Goal: Task Accomplishment & Management: Manage account settings

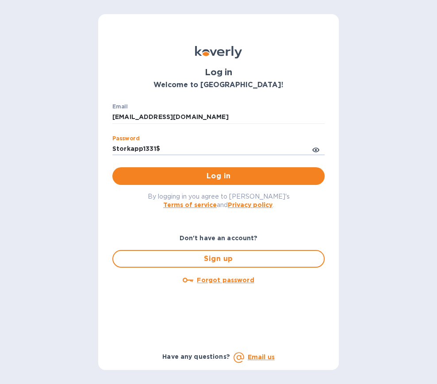
click at [208, 175] on span "Log in" at bounding box center [218, 176] width 198 height 11
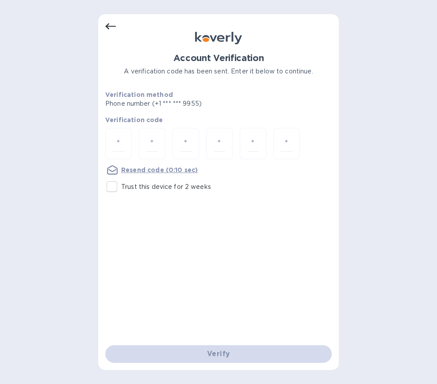
click at [114, 141] on div at bounding box center [118, 143] width 27 height 31
type input "4"
type input "6"
type input "5"
type input "7"
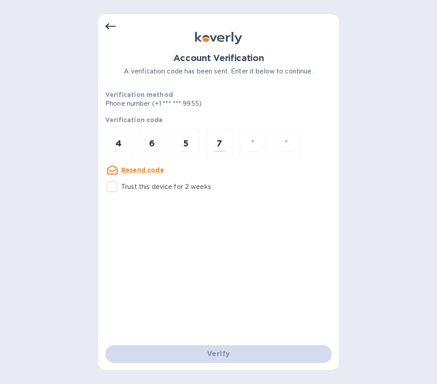
type input "1"
type input "6"
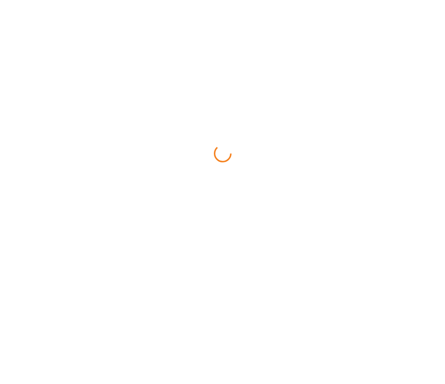
click at [184, 0] on html at bounding box center [222, 0] width 445 height 0
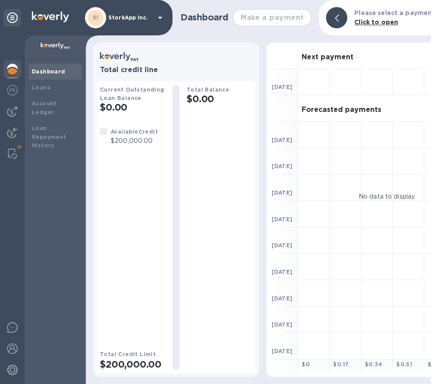
click at [11, 154] on img at bounding box center [12, 153] width 9 height 11
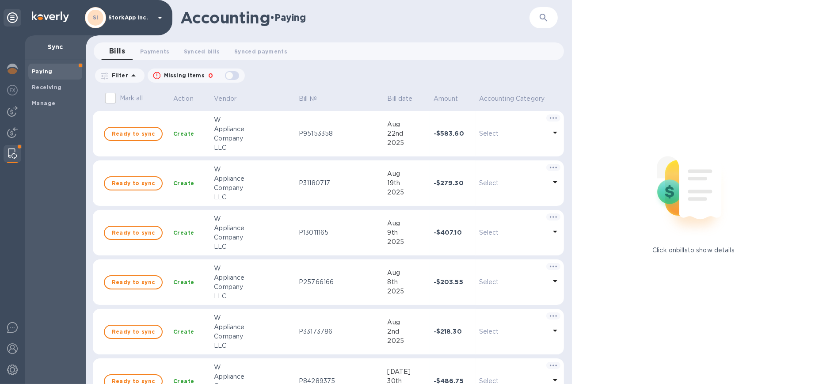
click at [47, 103] on b "Manage" at bounding box center [43, 103] width 23 height 7
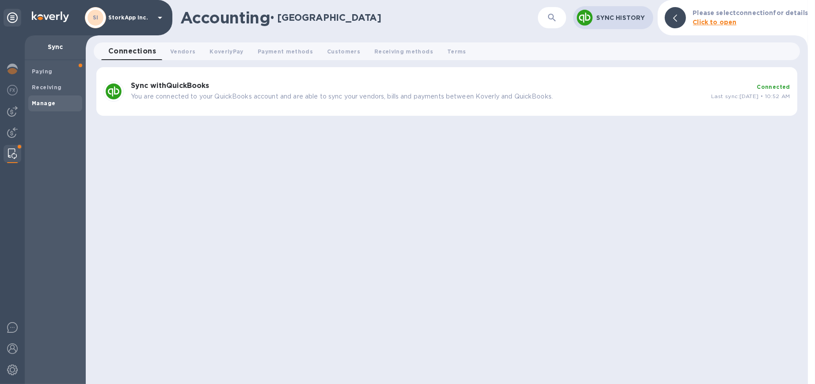
click at [188, 91] on div "Sync with QuickBooks You are connected to your QuickBooks account and are able …" at bounding box center [417, 91] width 580 height 27
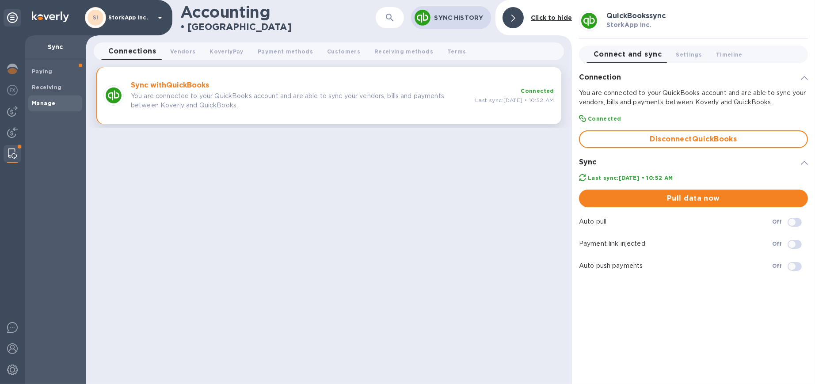
click at [445, 131] on button "Disconnect QuickBooks" at bounding box center [693, 139] width 229 height 18
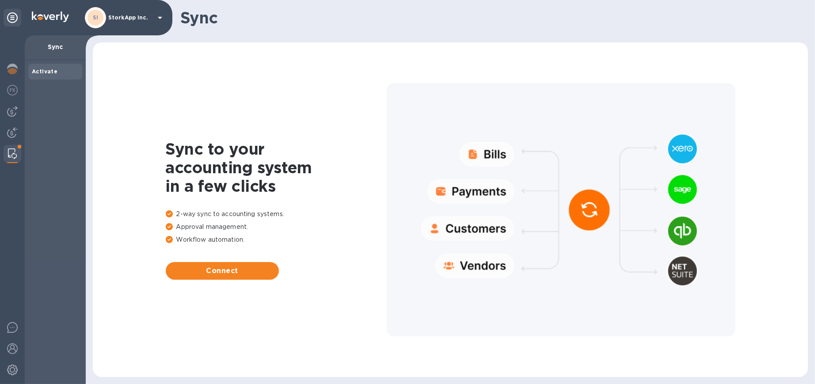
click at [252, 271] on span "Connect" at bounding box center [222, 271] width 99 height 11
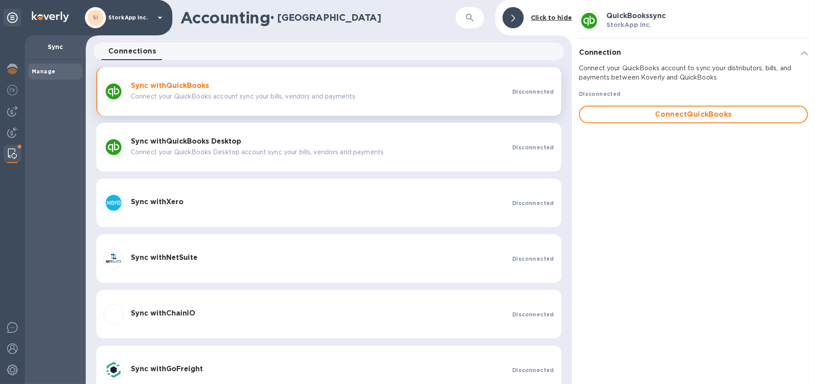
click at [445, 113] on span "Connect QuickBooks" at bounding box center [693, 114] width 213 height 11
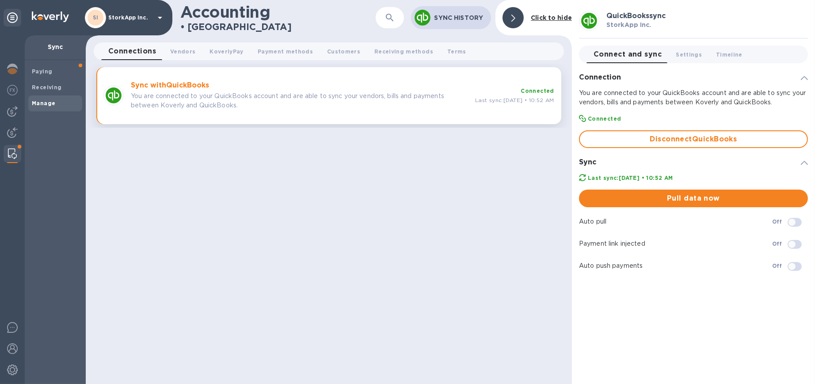
click at [703, 197] on span "Pull data now" at bounding box center [693, 198] width 215 height 11
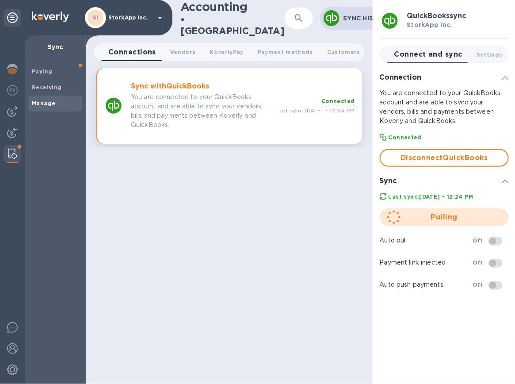
click at [12, 112] on img at bounding box center [12, 111] width 11 height 11
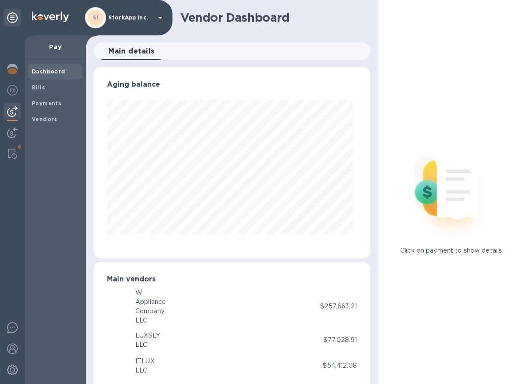
scroll to position [190, 273]
click at [47, 85] on span "Bills" at bounding box center [55, 87] width 47 height 9
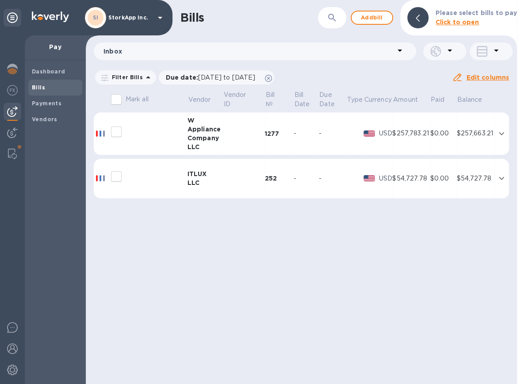
click at [46, 118] on b "Vendors" at bounding box center [45, 119] width 26 height 7
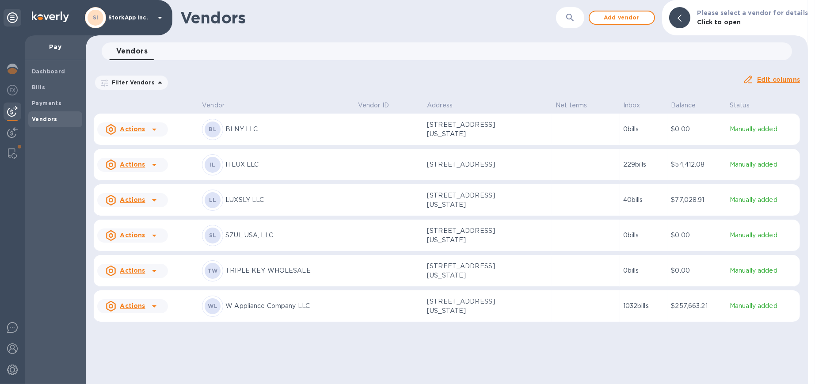
click at [479, 163] on p "33 West Hawthorne Avenue, VALLEY STREAM, Valley Stream, NY 11580 US" at bounding box center [471, 164] width 88 height 9
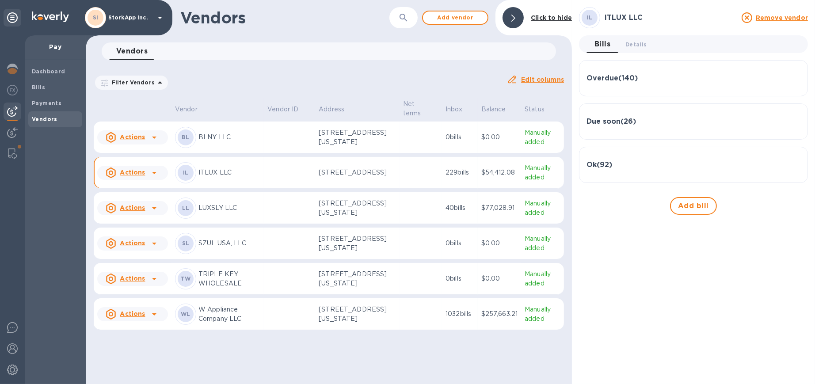
click at [9, 155] on img at bounding box center [12, 153] width 9 height 11
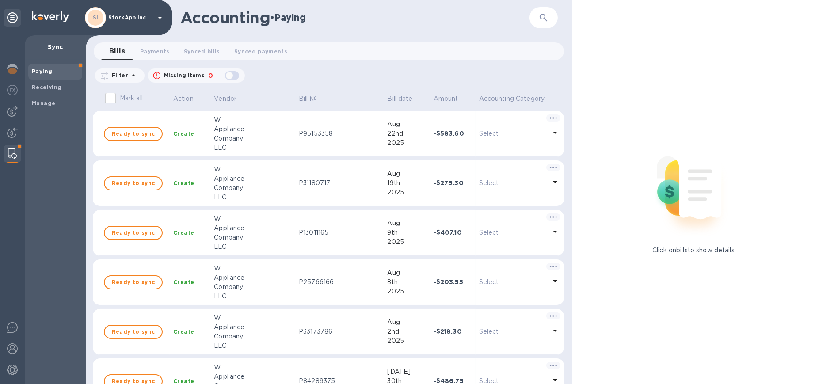
click at [59, 76] on div "Paying" at bounding box center [55, 72] width 54 height 16
click at [41, 87] on b "Receiving" at bounding box center [47, 87] width 30 height 7
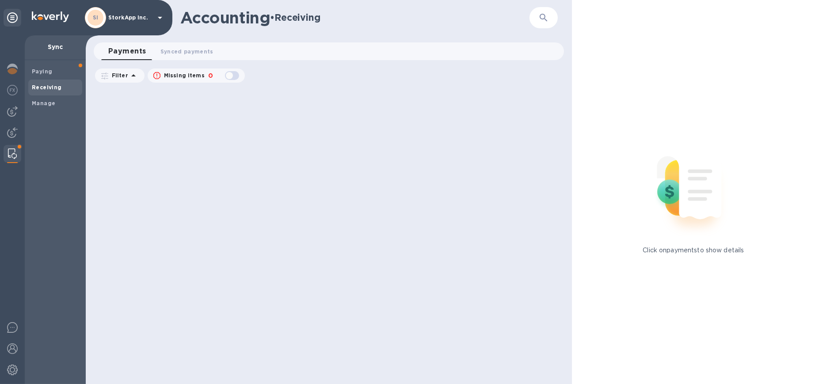
click at [11, 156] on img at bounding box center [12, 153] width 9 height 11
click at [56, 101] on span "Manage" at bounding box center [55, 103] width 47 height 9
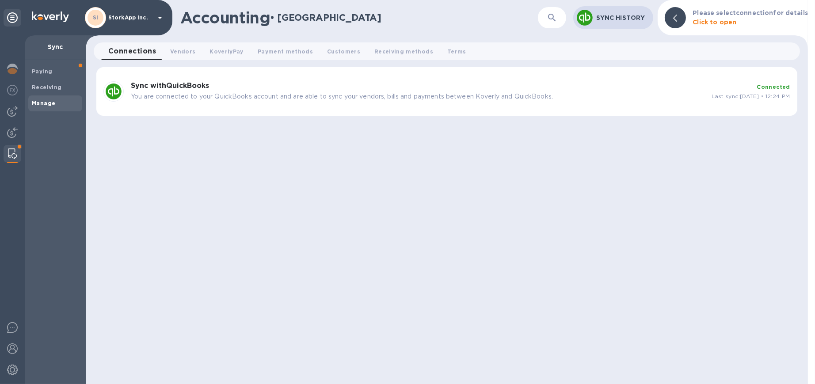
click at [13, 88] on img at bounding box center [12, 90] width 11 height 11
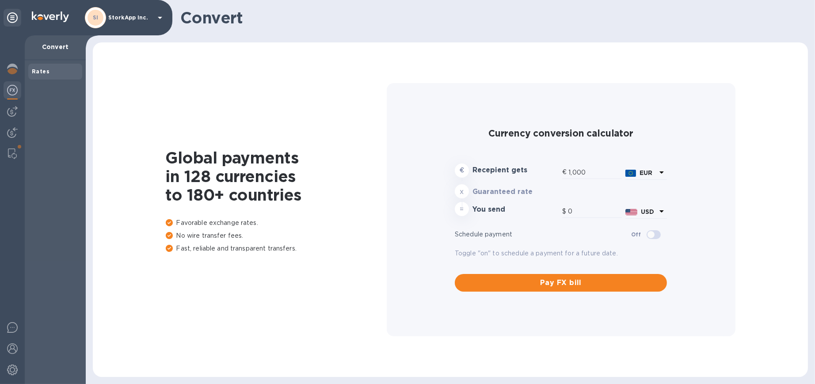
type input "1,177.47"
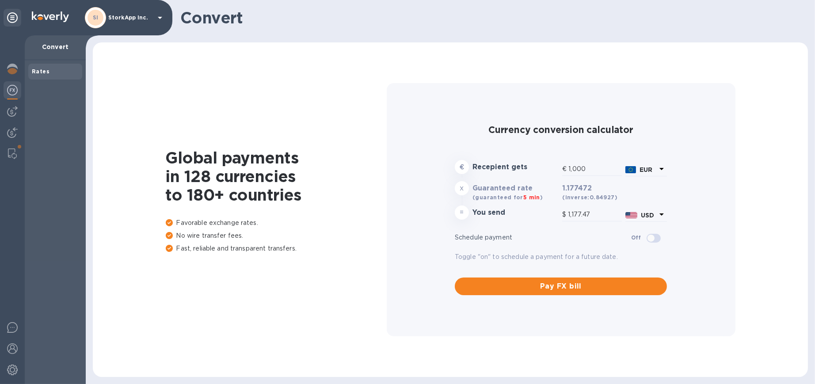
click at [18, 108] on div at bounding box center [13, 112] width 18 height 18
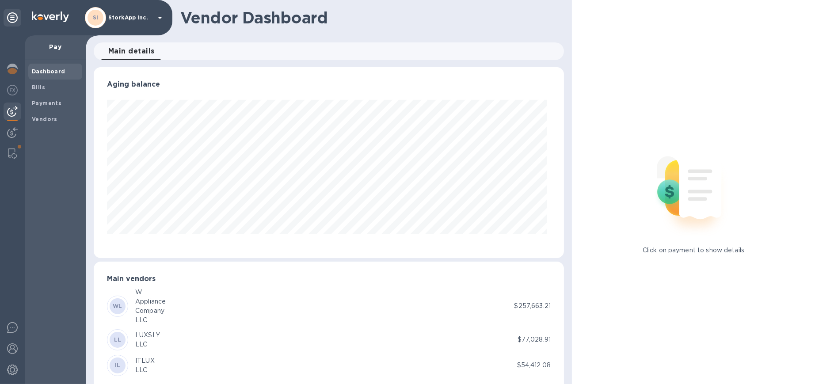
scroll to position [190, 467]
click at [46, 116] on b "Vendors" at bounding box center [45, 119] width 26 height 7
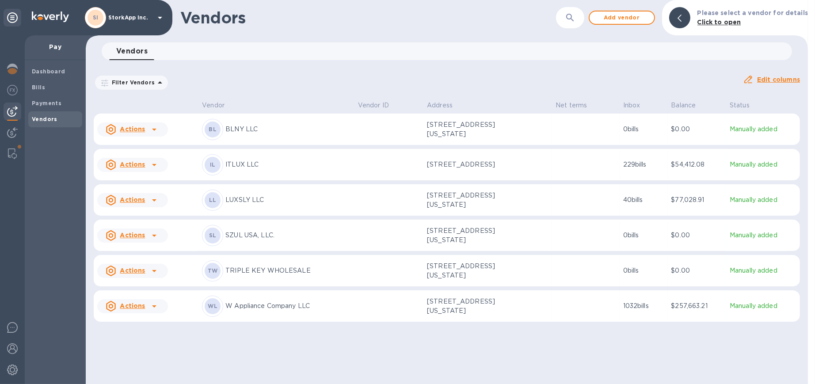
click at [753, 130] on p "Manually added" at bounding box center [763, 129] width 67 height 9
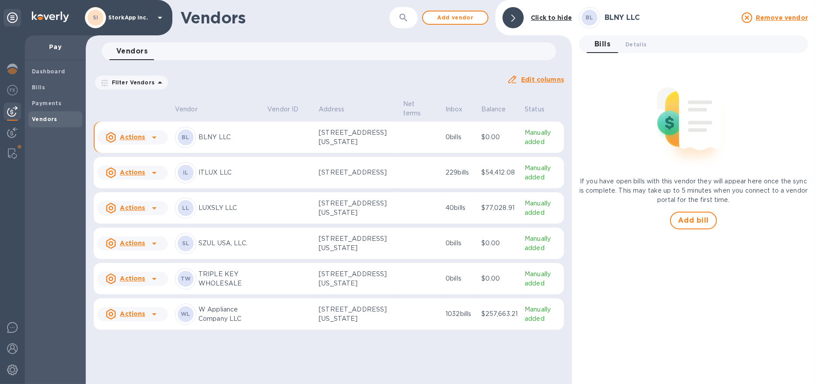
click at [635, 44] on span "Details 0" at bounding box center [635, 44] width 21 height 9
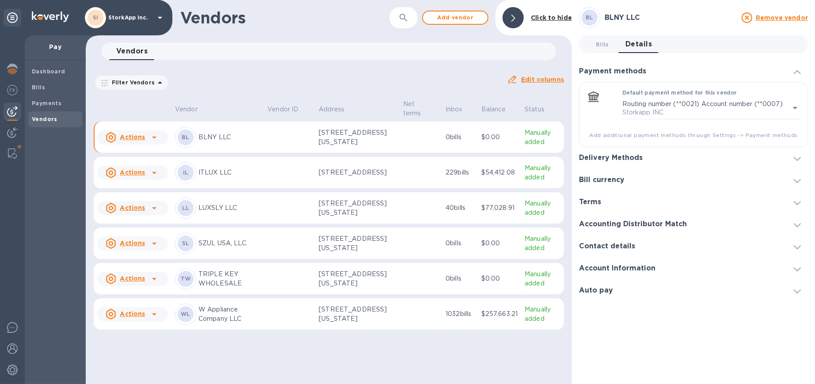
click at [636, 266] on h3 "Account Information" at bounding box center [617, 268] width 76 height 8
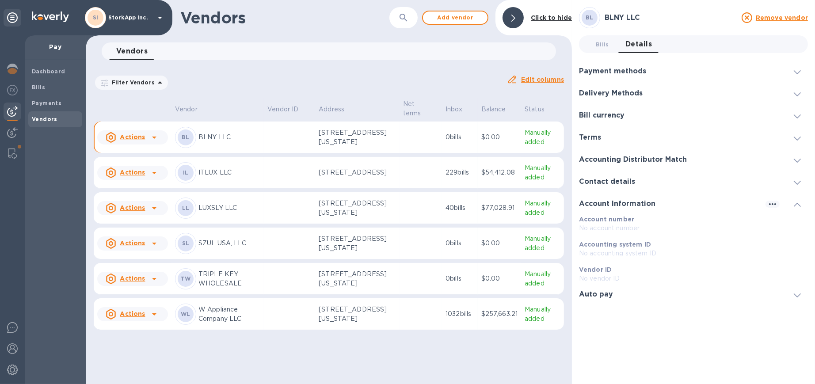
click at [631, 89] on h3 "Delivery Methods" at bounding box center [611, 93] width 64 height 8
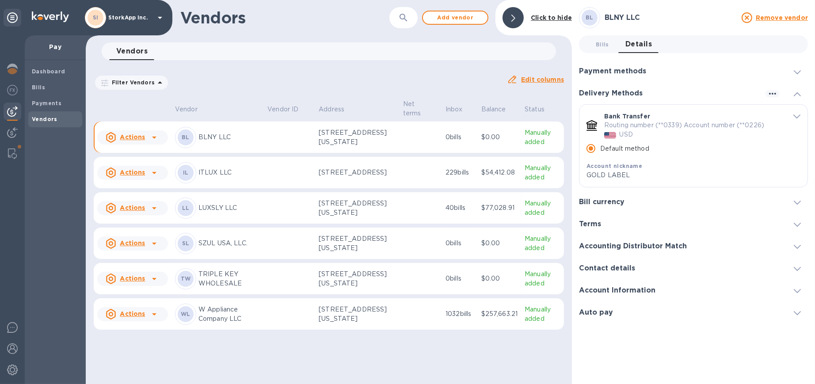
click at [413, 223] on td at bounding box center [420, 208] width 42 height 32
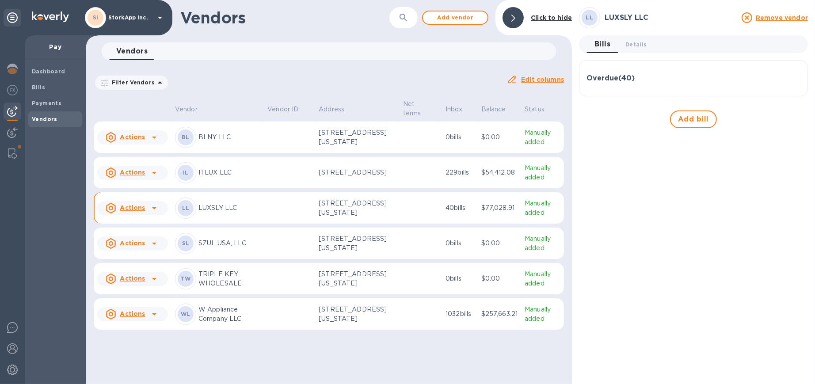
click at [133, 215] on div "Actions" at bounding box center [125, 208] width 43 height 14
click at [36, 83] on div at bounding box center [407, 192] width 815 height 384
click at [36, 84] on b "Bills" at bounding box center [38, 87] width 13 height 7
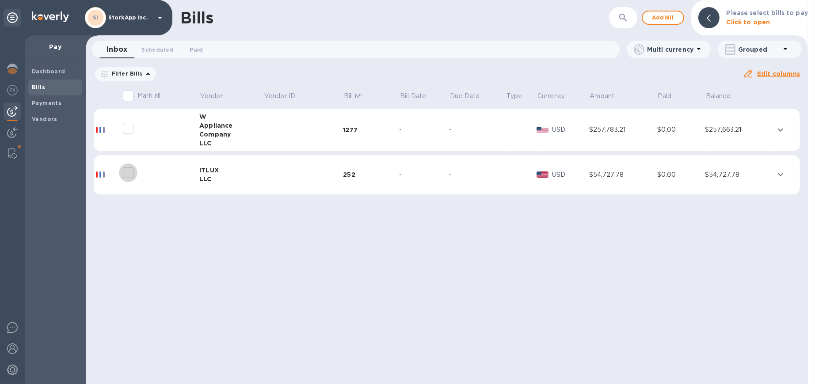
click at [128, 171] on input "decorative checkbox" at bounding box center [128, 172] width 19 height 19
click at [782, 174] on icon "expand row" at bounding box center [780, 174] width 5 height 3
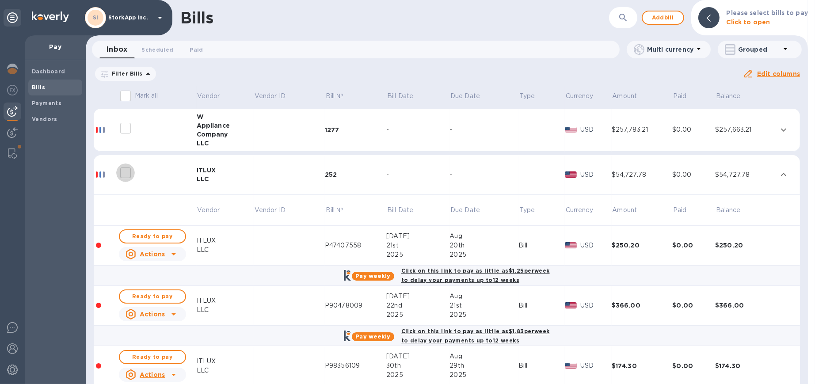
click at [127, 171] on input "decorative checkbox" at bounding box center [125, 172] width 19 height 19
checkbox input "false"
click at [540, 50] on div "Inbox 0 Scheduled 0 Paid 0" at bounding box center [359, 50] width 520 height 18
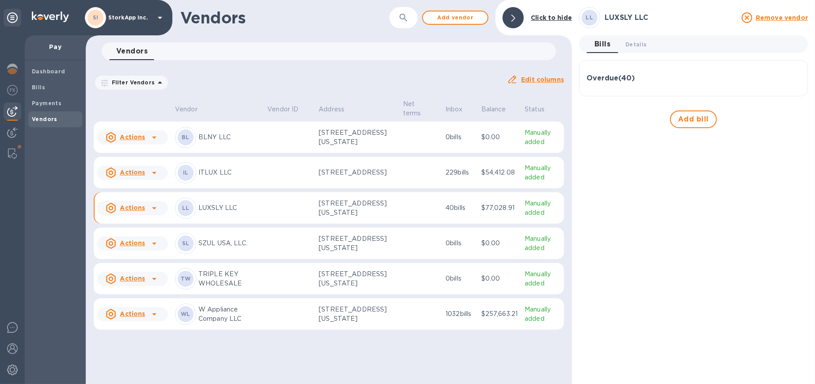
click at [45, 85] on span "Bills" at bounding box center [55, 87] width 47 height 9
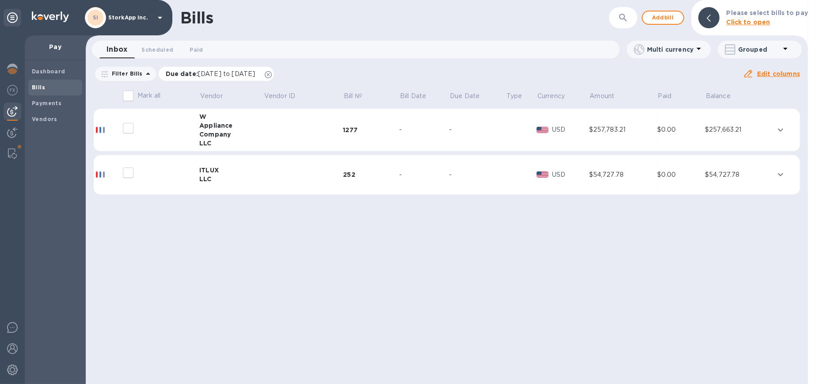
click at [252, 75] on span "08/07/2025 to 12/05/2025" at bounding box center [226, 73] width 57 height 7
click at [272, 72] on icon at bounding box center [268, 74] width 7 height 7
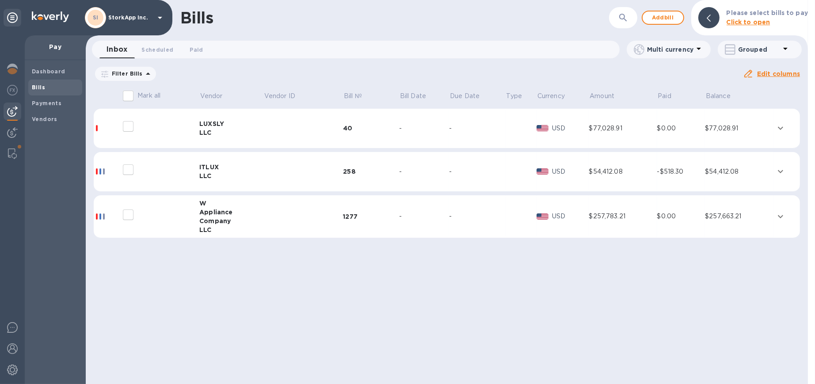
click at [782, 126] on icon "expand row" at bounding box center [780, 128] width 11 height 11
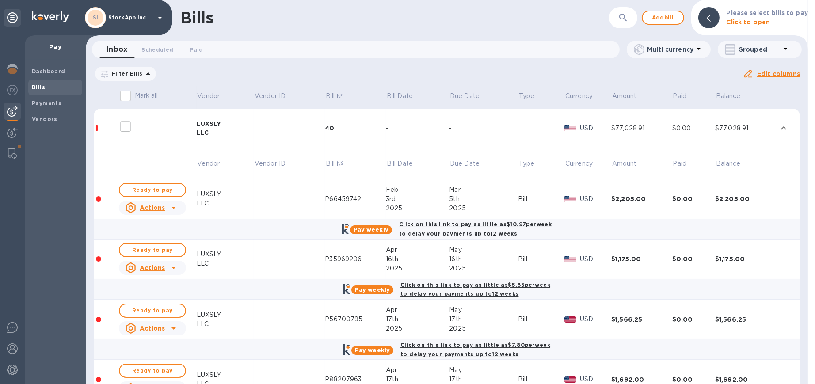
click at [175, 208] on icon at bounding box center [173, 207] width 11 height 11
click at [137, 241] on icon at bounding box center [134, 244] width 11 height 11
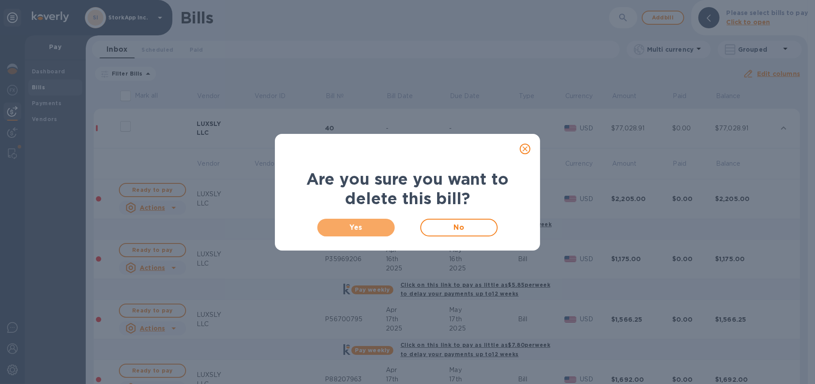
click at [372, 224] on span "Yes" at bounding box center [355, 227] width 63 height 11
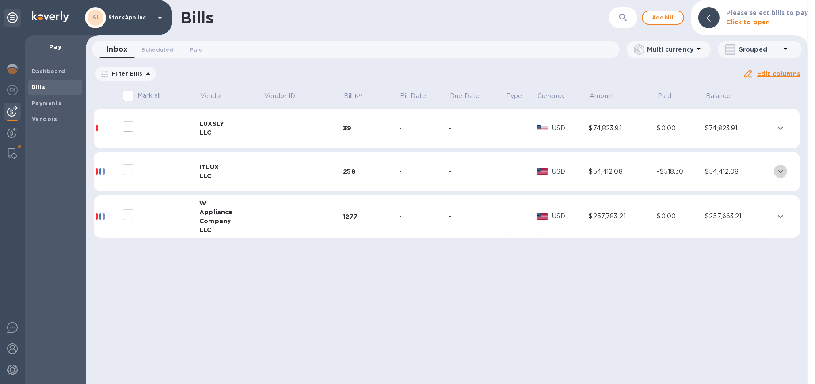
click at [778, 171] on icon "expand row" at bounding box center [780, 171] width 11 height 11
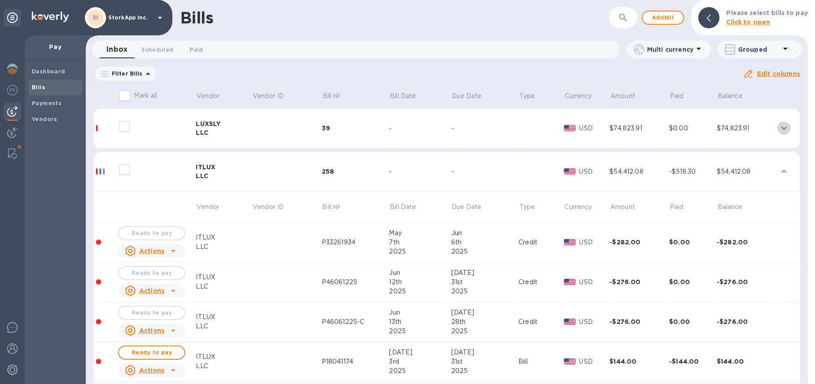
click at [782, 125] on icon "expand row" at bounding box center [784, 128] width 11 height 11
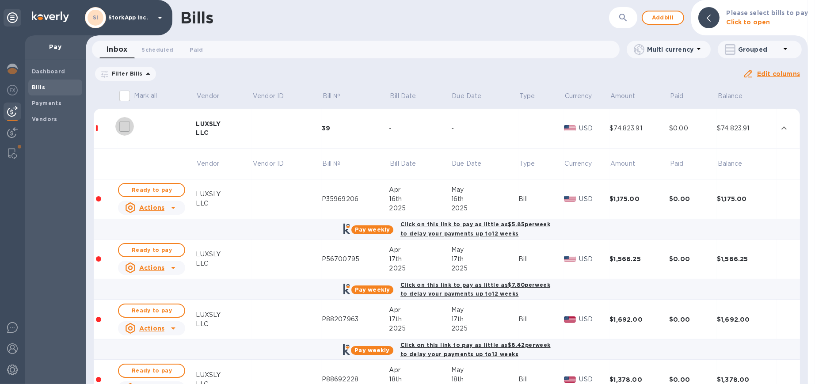
click at [123, 125] on input "decorative checkbox" at bounding box center [124, 126] width 19 height 19
click at [126, 127] on input "decorative checkbox" at bounding box center [124, 126] width 19 height 19
checkbox input "false"
click at [119, 94] on input "Mark all" at bounding box center [124, 96] width 19 height 19
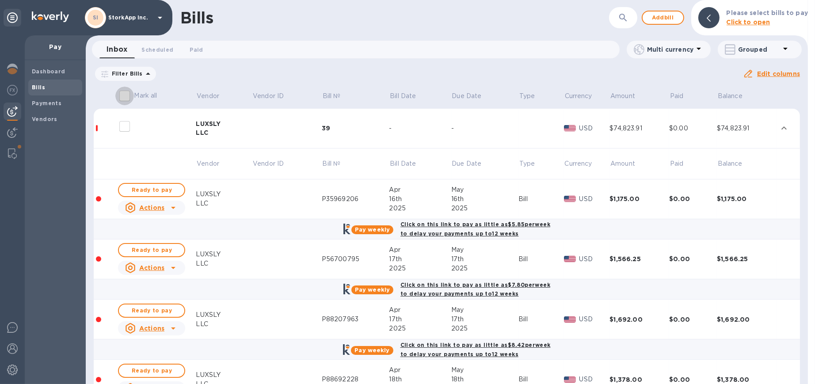
checkbox input "true"
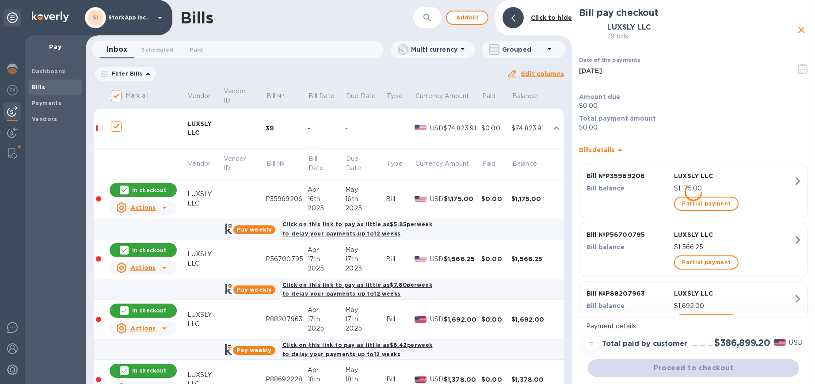
checkbox input "true"
click at [164, 207] on icon at bounding box center [164, 208] width 4 height 2
click at [796, 30] on icon "close" at bounding box center [801, 30] width 11 height 11
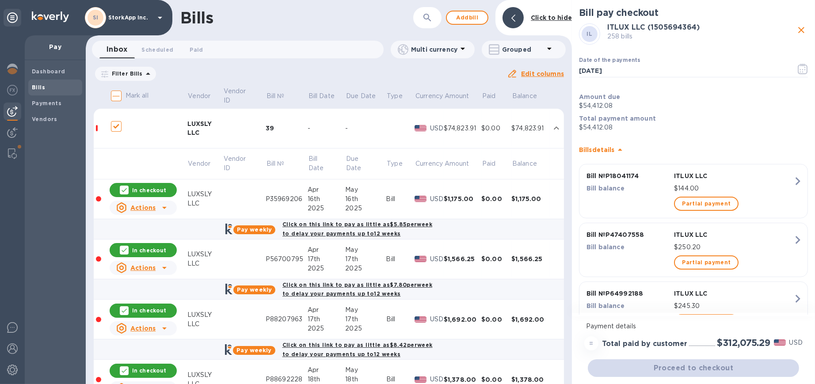
click at [38, 122] on b "Vendors" at bounding box center [45, 119] width 26 height 7
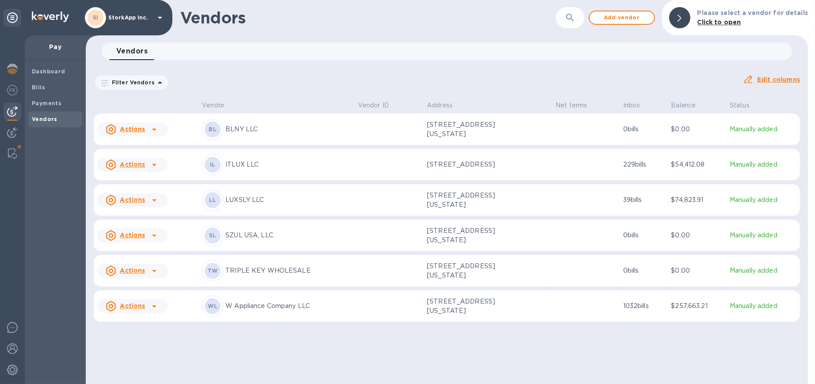
drag, startPoint x: 583, startPoint y: 326, endPoint x: 510, endPoint y: 327, distance: 72.5
click at [583, 322] on td at bounding box center [586, 306] width 68 height 32
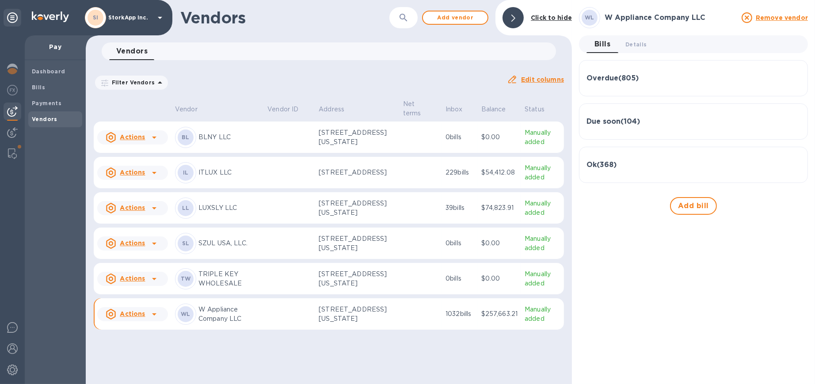
click at [486, 319] on p "$257,663.21" at bounding box center [499, 313] width 36 height 9
click at [45, 118] on b "Vendors" at bounding box center [45, 119] width 26 height 7
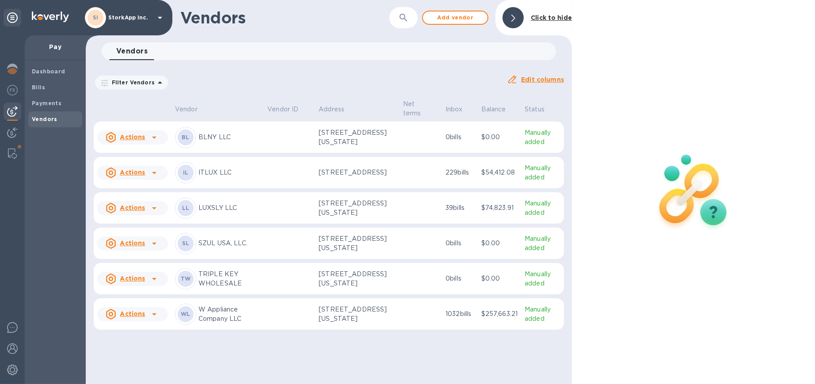
click at [339, 137] on p "46 WASHINGTON AVE, SUFFERN, NY 10901 US" at bounding box center [357, 137] width 77 height 19
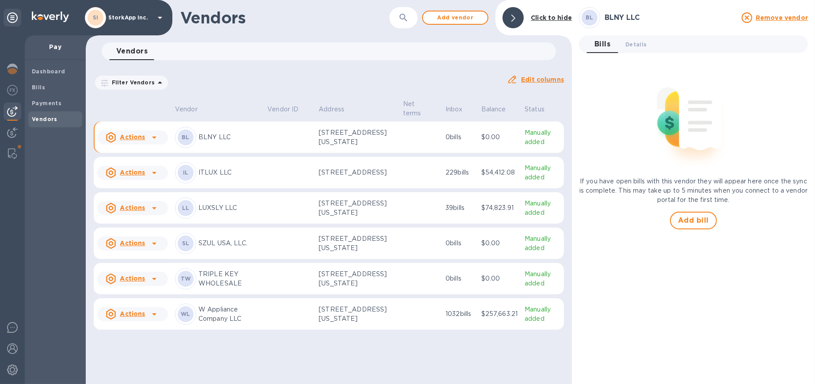
click at [11, 154] on img at bounding box center [12, 153] width 9 height 11
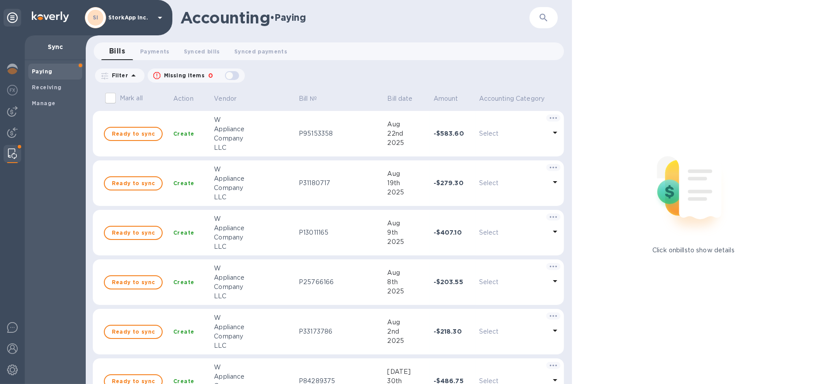
click at [38, 101] on b "Manage" at bounding box center [43, 103] width 23 height 7
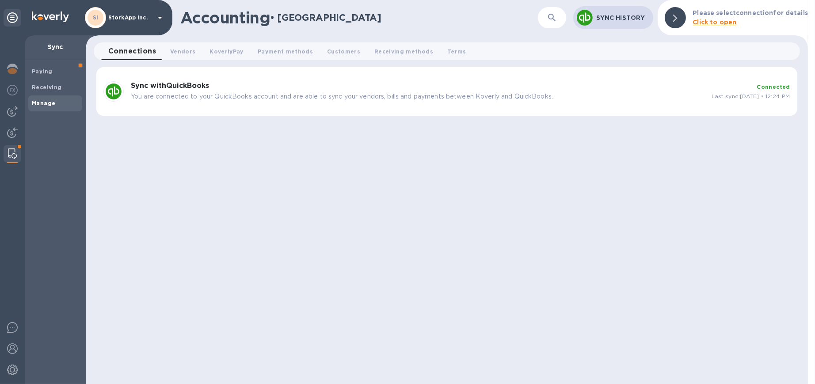
click at [180, 51] on span "Vendors 0" at bounding box center [182, 51] width 25 height 9
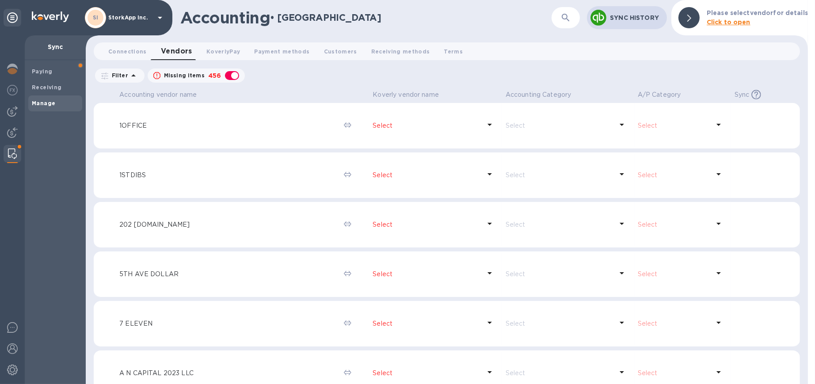
click at [562, 18] on icon "button" at bounding box center [565, 17] width 11 height 11
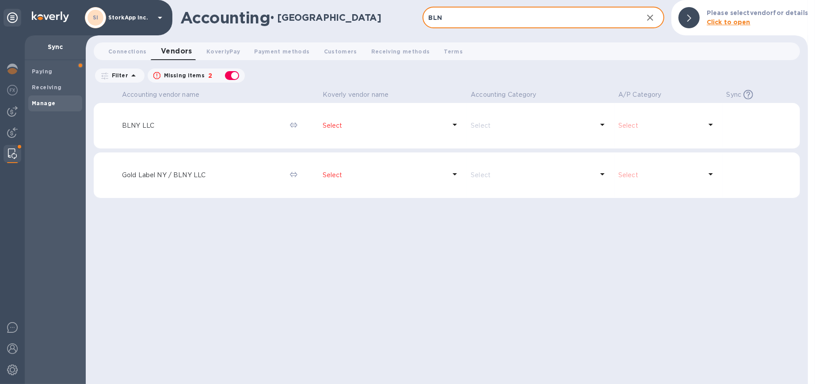
type input "BLN"
click at [141, 125] on p "BLNY LLC" at bounding box center [202, 125] width 161 height 9
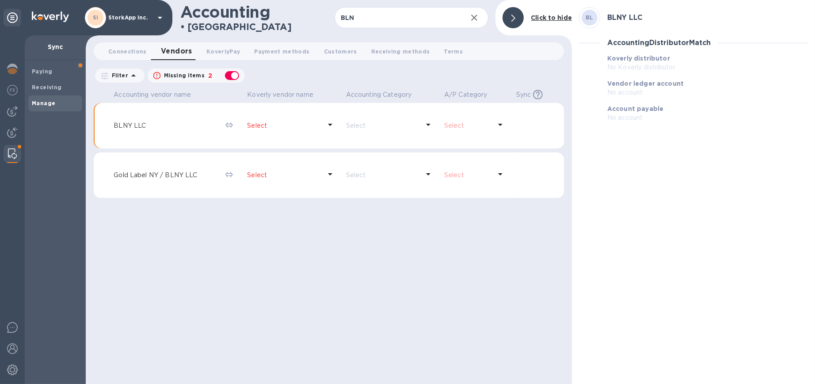
click at [330, 124] on icon at bounding box center [330, 125] width 4 height 2
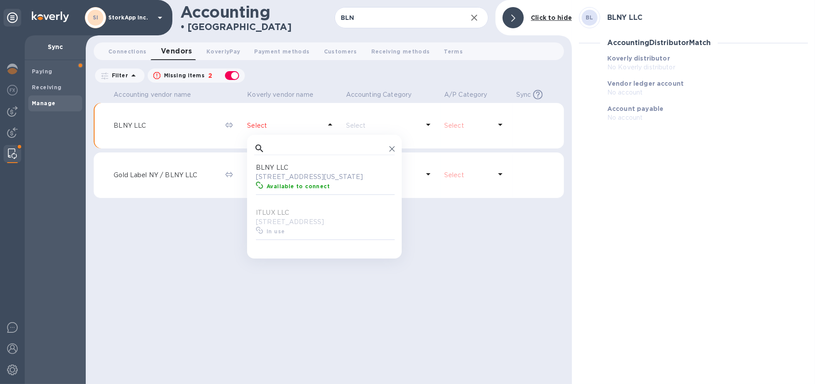
scroll to position [80, 137]
click at [288, 171] on p "BLNY LLC" at bounding box center [326, 167] width 141 height 9
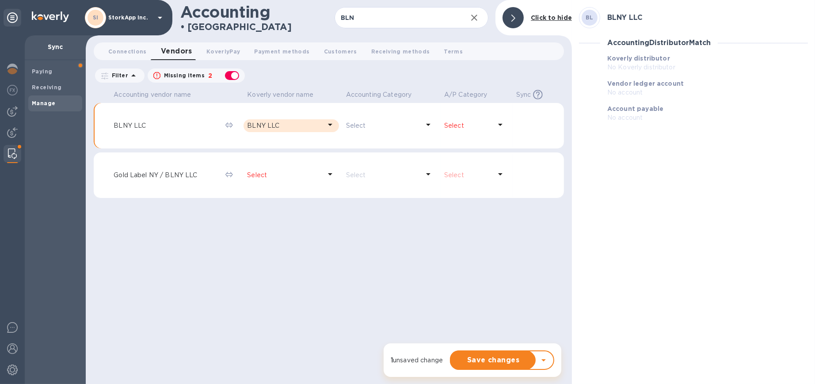
click at [328, 122] on icon at bounding box center [330, 124] width 11 height 11
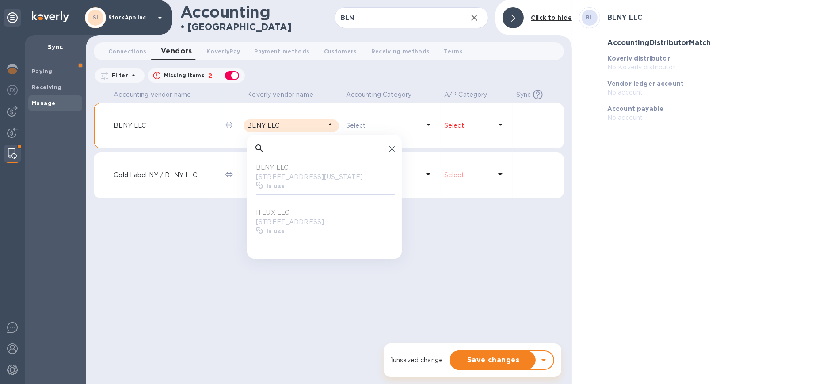
click at [214, 187] on td "Gold Label NY / BLNY LLC" at bounding box center [166, 175] width 112 height 46
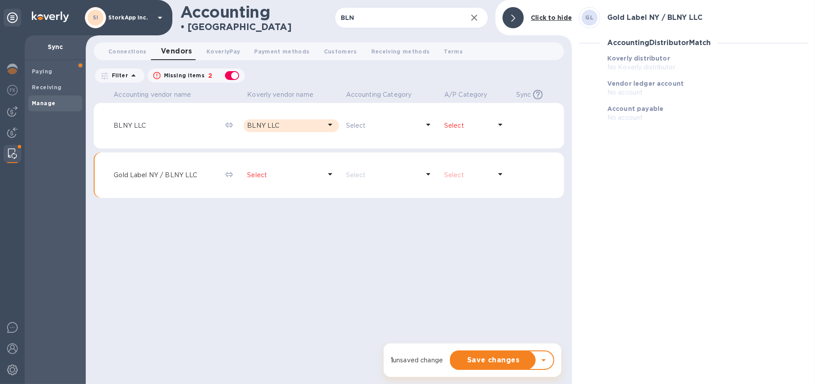
click at [328, 175] on icon at bounding box center [330, 174] width 11 height 11
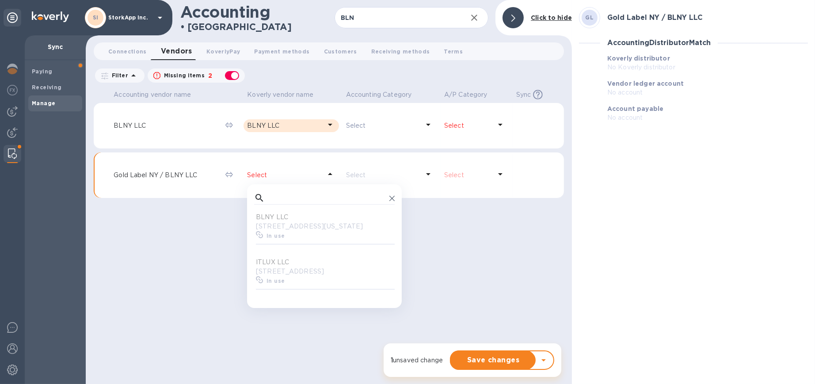
scroll to position [80, 137]
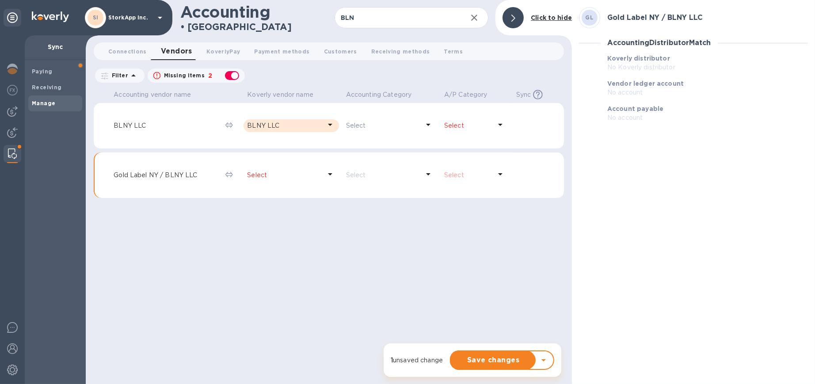
click at [137, 128] on p "BLNY LLC" at bounding box center [166, 125] width 105 height 9
click at [141, 122] on p "BLNY LLC" at bounding box center [166, 125] width 105 height 9
drag, startPoint x: 141, startPoint y: 122, endPoint x: 131, endPoint y: 132, distance: 14.4
click at [131, 132] on div "BLNY LLC" at bounding box center [166, 125] width 108 height 13
click at [269, 309] on div "Accounting vendor name Koverly vendor name Accounting Category A/P Category Syn…" at bounding box center [329, 235] width 470 height 296
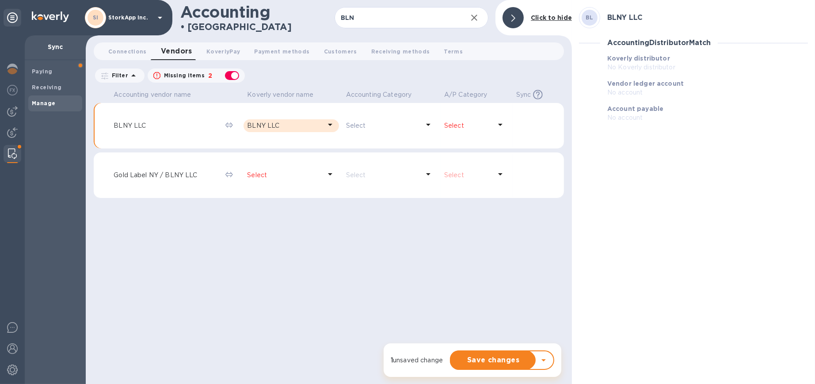
click at [138, 127] on p "BLNY LLC" at bounding box center [166, 125] width 105 height 9
click at [146, 174] on p "Gold Label NY / BLNY LLC" at bounding box center [166, 175] width 105 height 9
click at [333, 124] on icon at bounding box center [330, 124] width 11 height 11
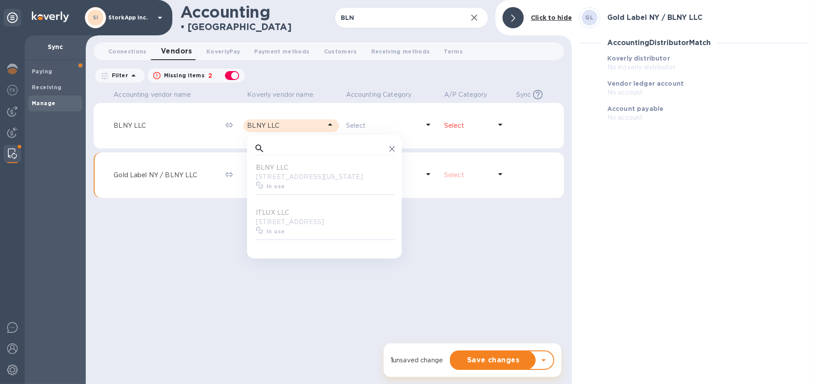
scroll to position [80, 137]
click at [258, 148] on icon at bounding box center [259, 148] width 11 height 11
click at [275, 146] on input "text" at bounding box center [327, 148] width 118 height 13
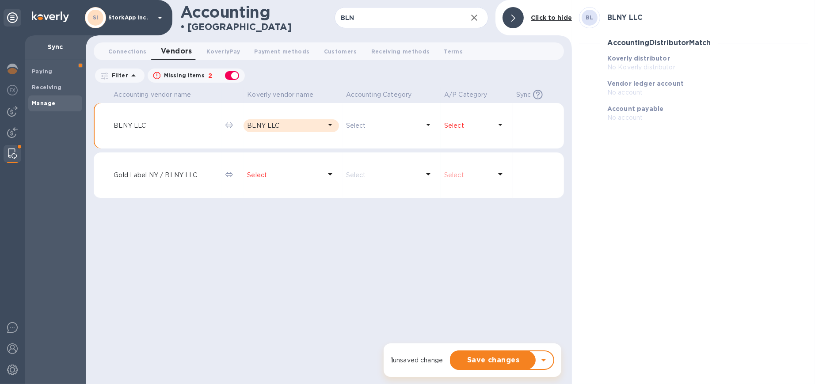
click at [192, 243] on div "Accounting vendor name Koverly vendor name Accounting Category A/P Category Syn…" at bounding box center [329, 235] width 470 height 296
click at [331, 123] on icon at bounding box center [330, 124] width 11 height 11
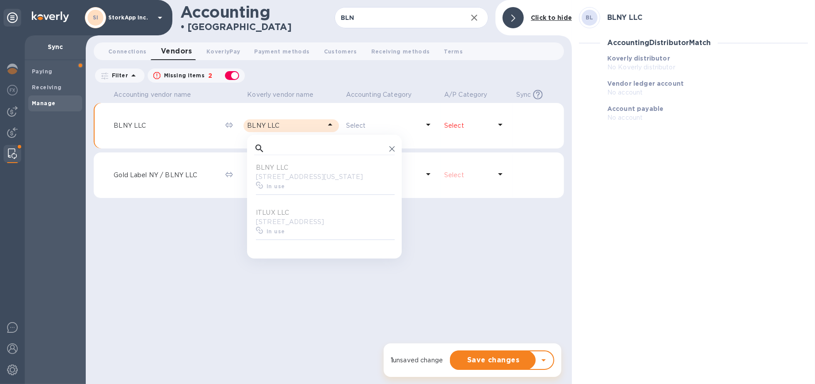
scroll to position [80, 137]
click at [264, 145] on icon at bounding box center [259, 148] width 11 height 11
click at [279, 148] on input "text" at bounding box center [327, 148] width 118 height 13
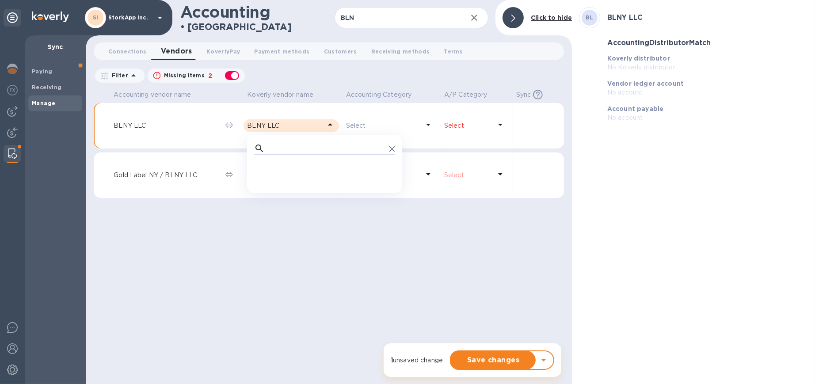
scroll to position [0, 4]
click at [329, 239] on div at bounding box center [329, 222] width 470 height 41
click at [340, 125] on td "BLNY LLC" at bounding box center [292, 126] width 99 height 46
click at [328, 126] on icon at bounding box center [330, 124] width 11 height 11
click at [315, 223] on div at bounding box center [329, 222] width 470 height 41
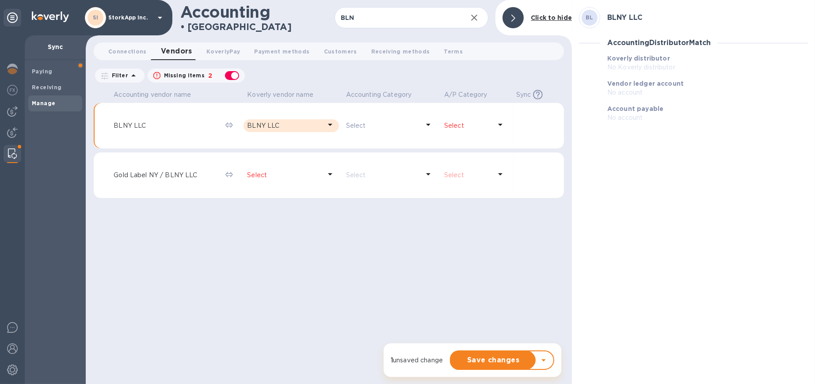
click at [171, 47] on span "Vendors 0" at bounding box center [176, 51] width 31 height 12
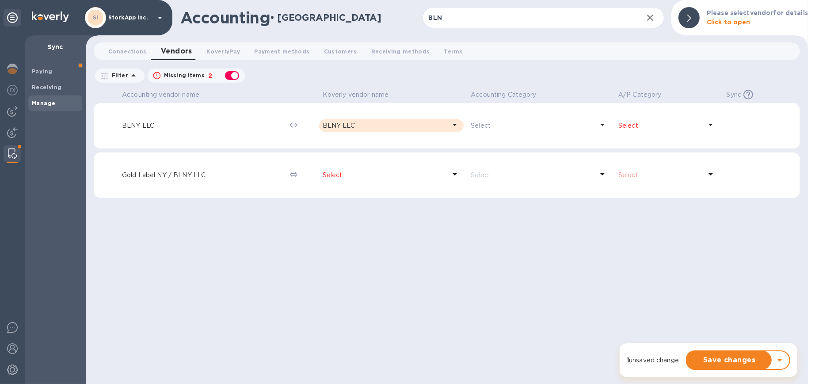
click at [13, 112] on img at bounding box center [12, 111] width 11 height 11
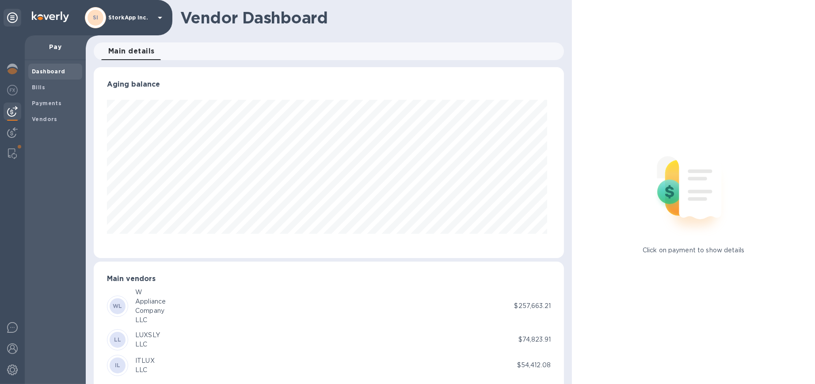
scroll to position [190, 467]
click at [43, 118] on b "Vendors" at bounding box center [45, 119] width 26 height 7
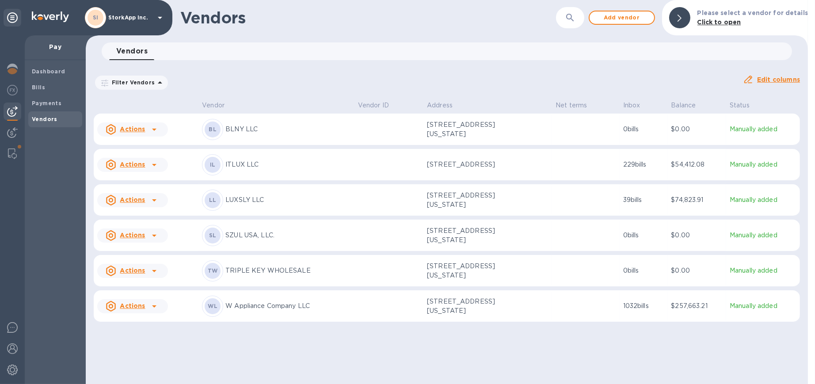
click at [9, 152] on img at bounding box center [12, 153] width 9 height 11
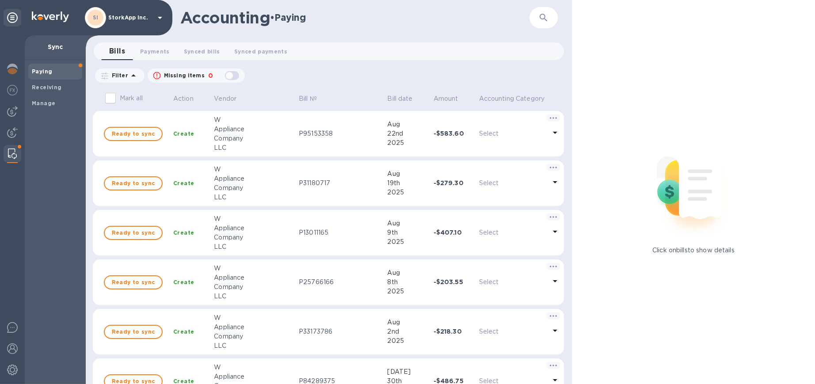
click at [40, 103] on b "Manage" at bounding box center [43, 103] width 23 height 7
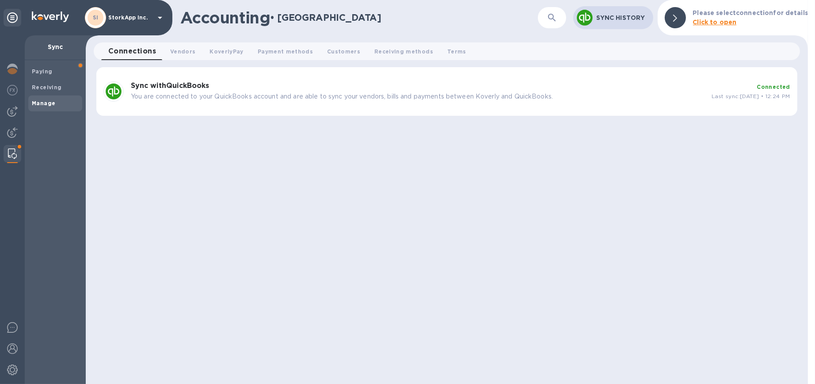
click at [179, 52] on span "Vendors 0" at bounding box center [182, 51] width 25 height 9
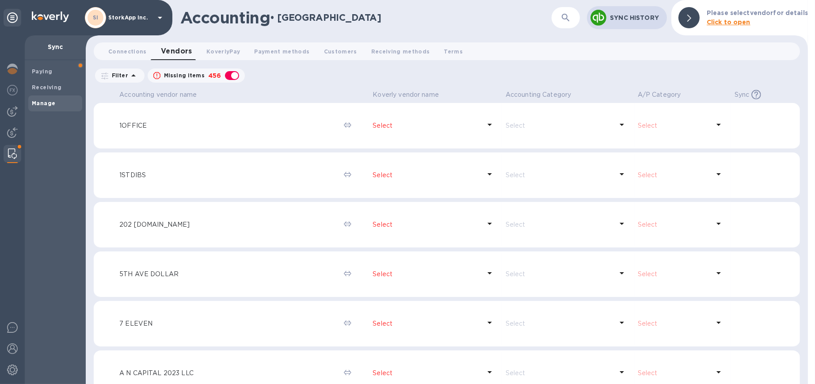
click at [566, 18] on icon "button" at bounding box center [565, 17] width 11 height 11
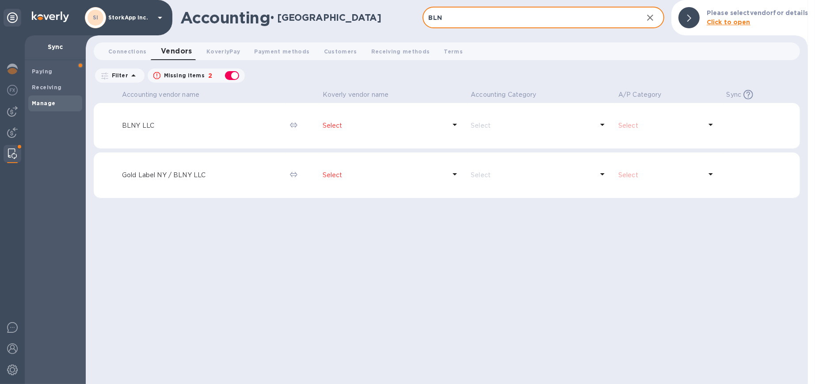
type input "BLN"
click at [454, 172] on icon at bounding box center [454, 174] width 11 height 11
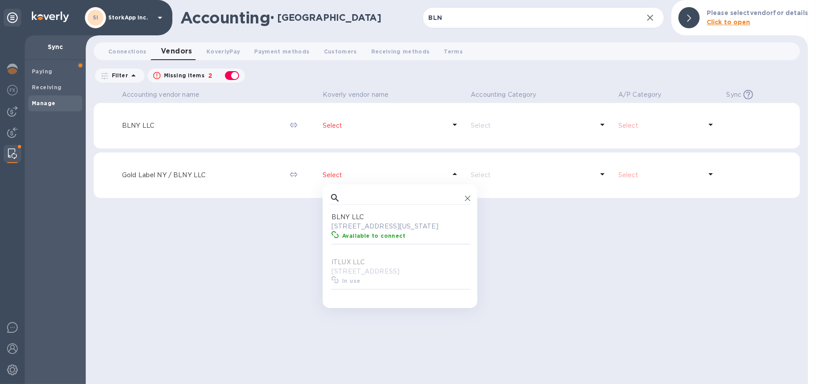
scroll to position [80, 137]
click at [362, 198] on input "text" at bounding box center [403, 197] width 118 height 13
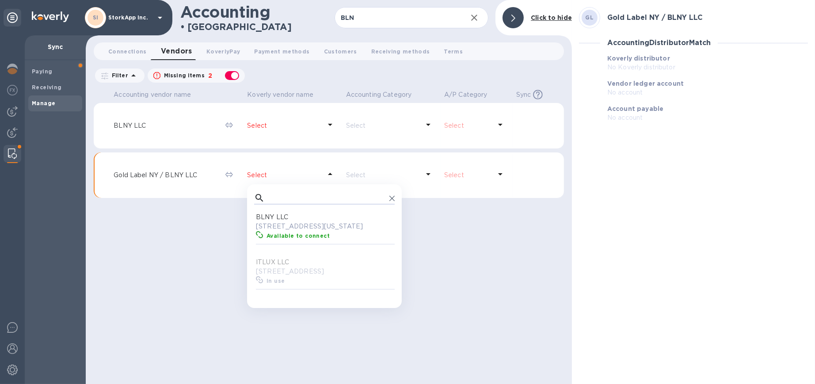
click at [295, 217] on p "BLNY LLC" at bounding box center [326, 217] width 141 height 9
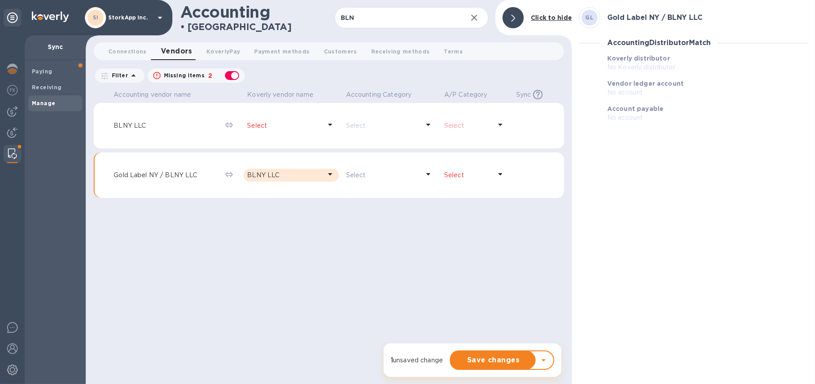
click at [428, 175] on icon at bounding box center [428, 174] width 11 height 11
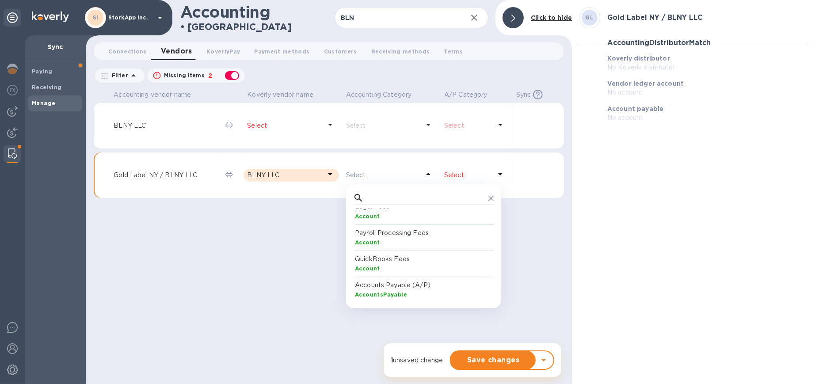
scroll to position [55, 0]
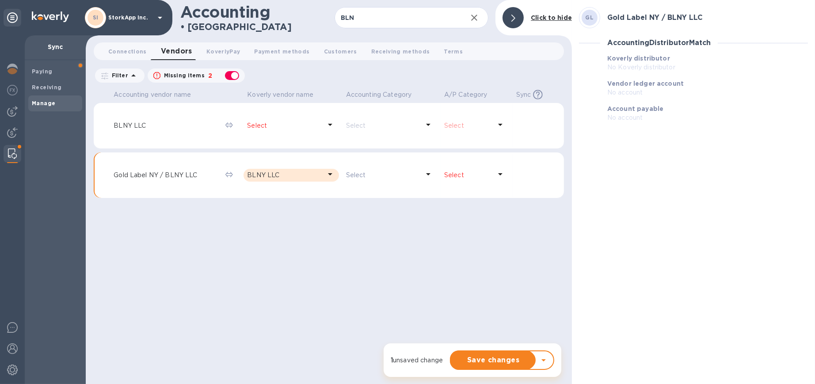
click at [500, 172] on icon at bounding box center [500, 174] width 11 height 11
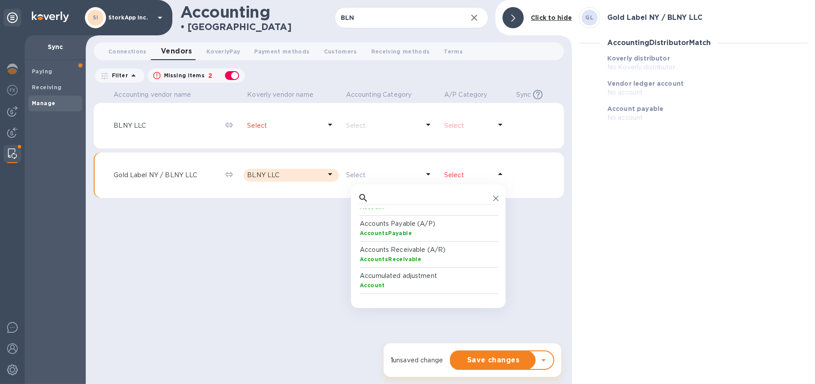
scroll to position [110, 0]
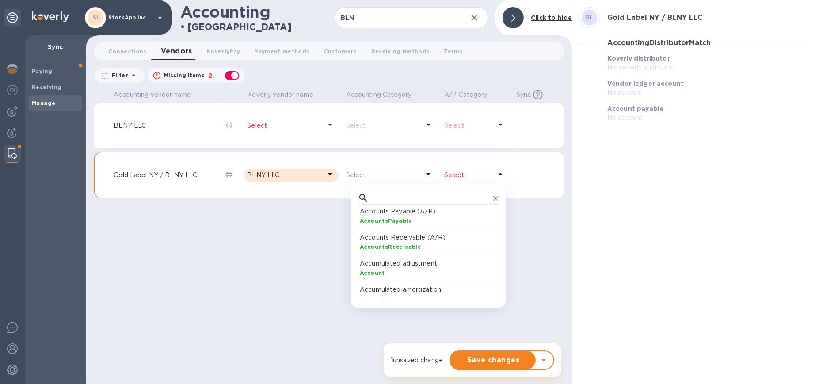
click at [409, 211] on p "Accounts Payable (A/P)" at bounding box center [430, 211] width 141 height 9
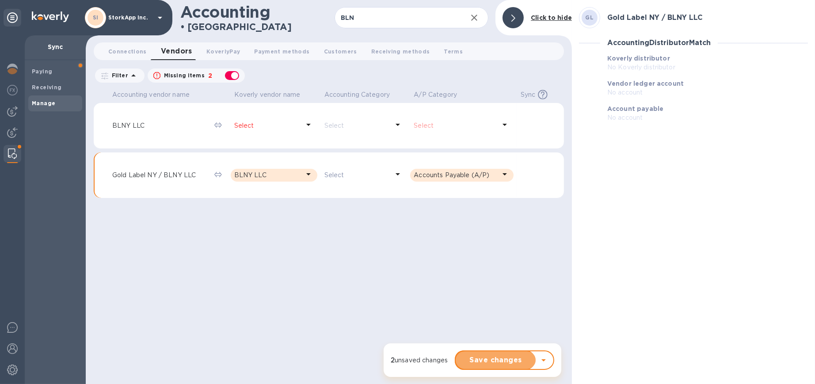
click at [506, 358] on span "Save changes" at bounding box center [496, 360] width 66 height 11
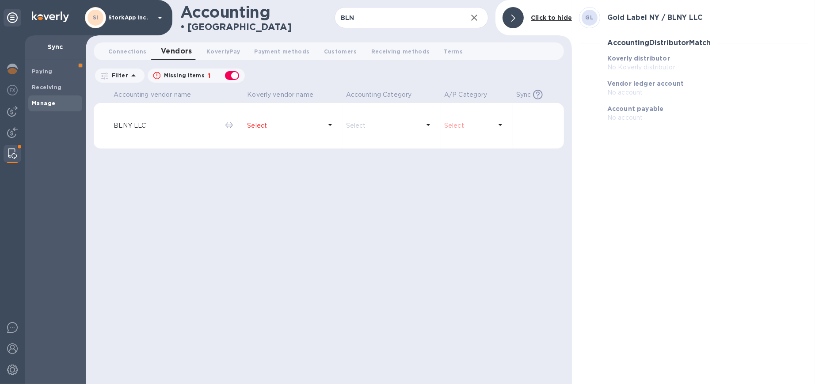
click at [46, 102] on b "Manage" at bounding box center [43, 103] width 23 height 7
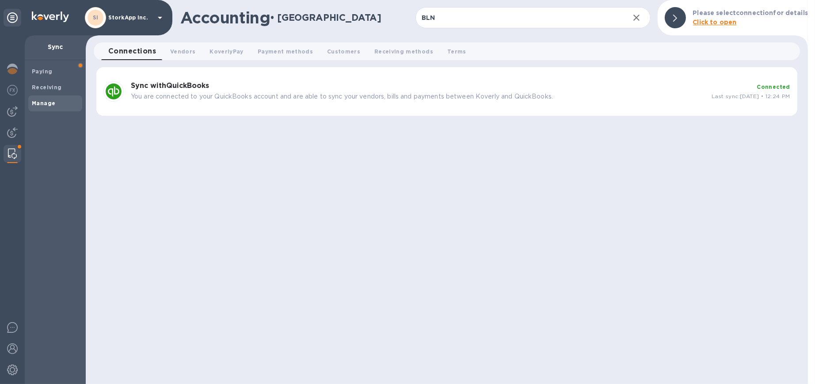
click at [135, 55] on span "Connections 0" at bounding box center [132, 51] width 48 height 12
click at [45, 103] on b "Manage" at bounding box center [43, 103] width 23 height 7
click at [451, 92] on p "You are connected to your QuickBooks account and are able to sync your vendors,…" at bounding box center [418, 96] width 574 height 9
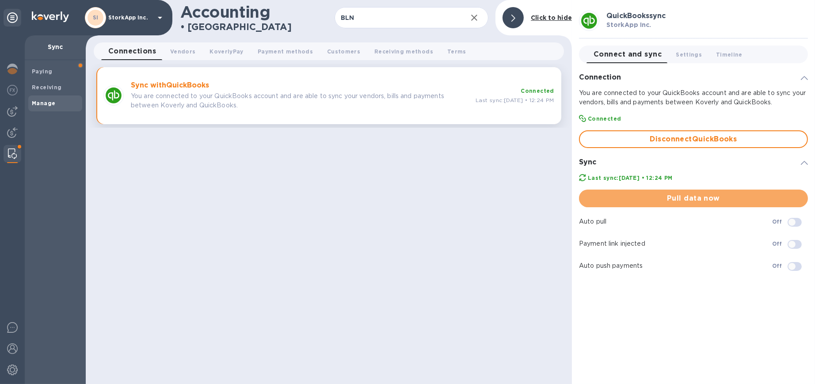
click at [690, 199] on span "Pull data now" at bounding box center [693, 198] width 215 height 11
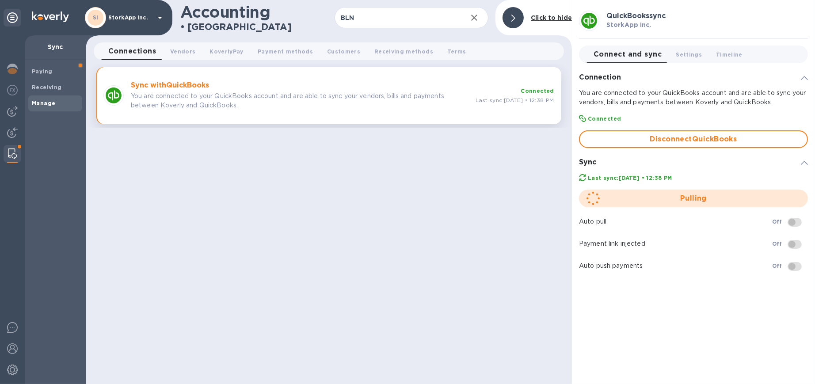
click at [416, 114] on div "Sync with QuickBooks You are connected to your QuickBooks account and are able …" at bounding box center [328, 95] width 465 height 57
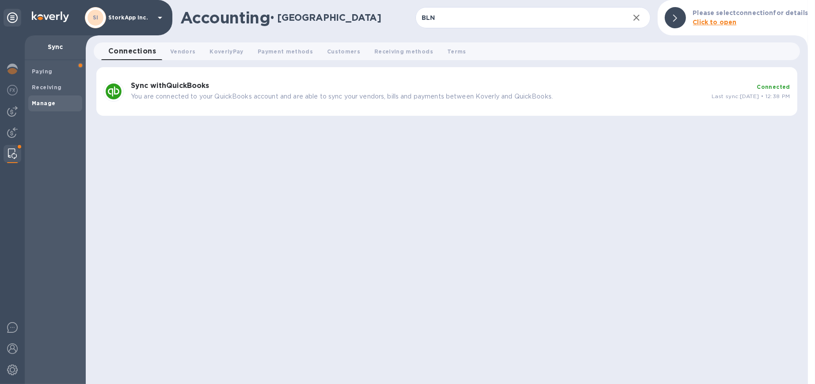
click at [9, 107] on img at bounding box center [12, 111] width 11 height 11
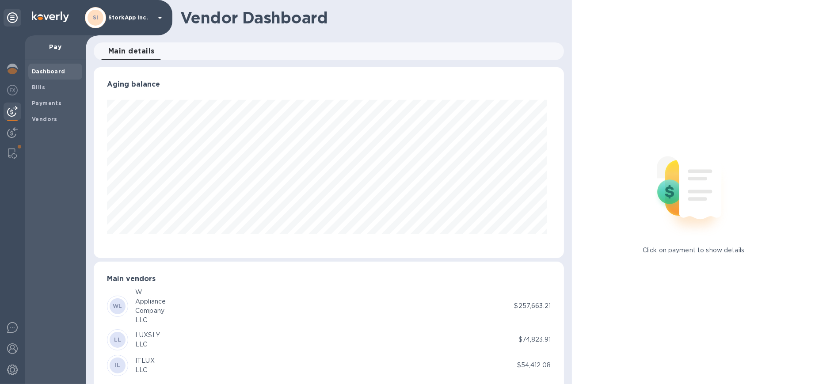
scroll to position [190, 467]
click at [41, 119] on b "Vendors" at bounding box center [45, 119] width 26 height 7
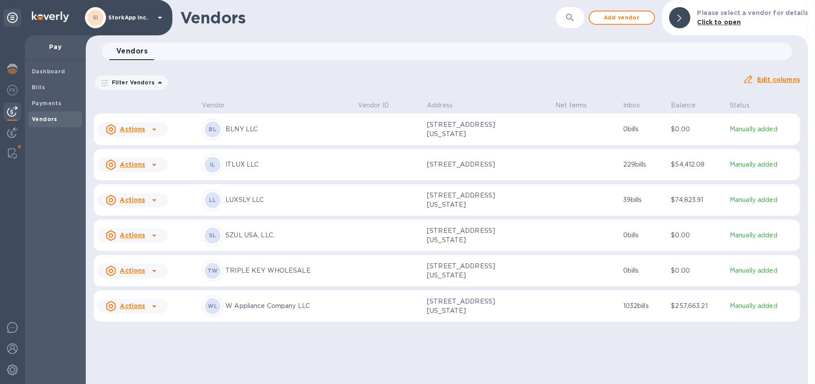
click at [8, 151] on img at bounding box center [12, 153] width 9 height 11
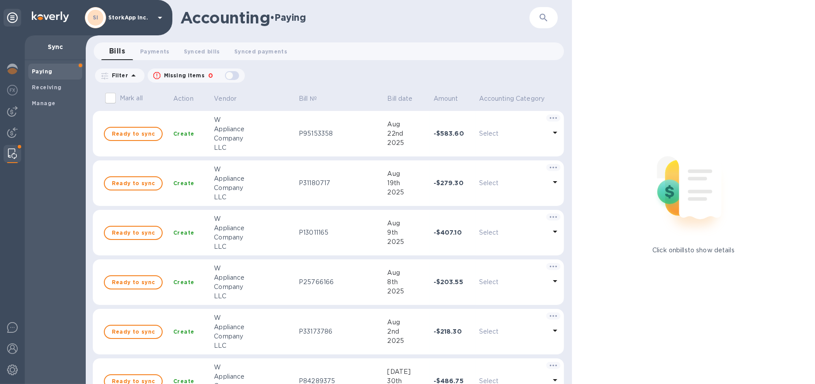
click at [5, 112] on div at bounding box center [13, 112] width 18 height 18
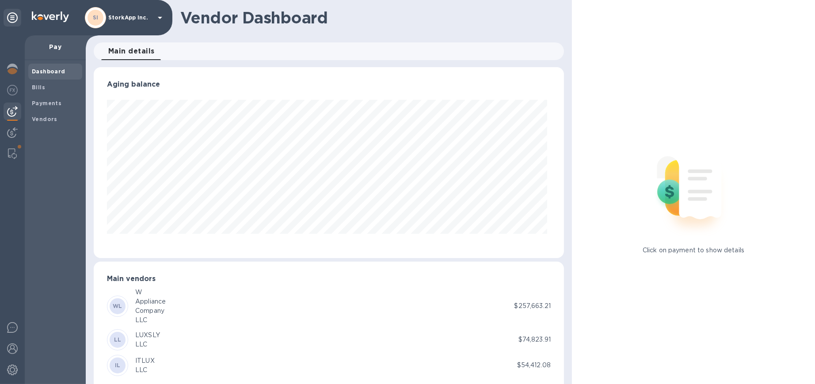
scroll to position [190, 467]
click at [46, 116] on b "Vendors" at bounding box center [45, 119] width 26 height 7
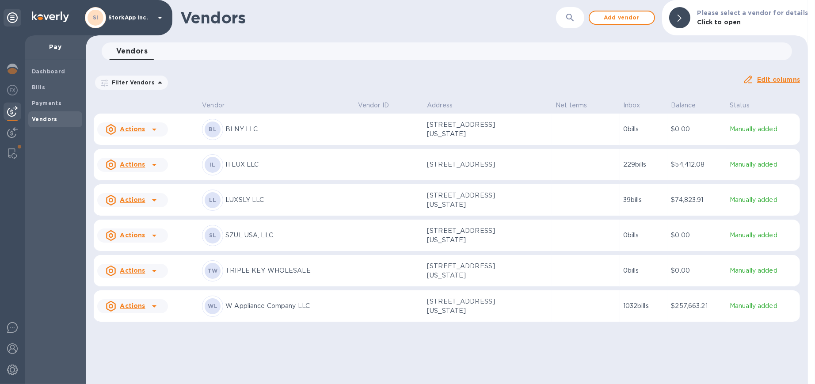
click at [635, 360] on div "Vendors ​ Add vendor Please select a vendor for details Click to open Vendors 0…" at bounding box center [447, 192] width 722 height 384
click at [10, 150] on img at bounding box center [12, 153] width 9 height 11
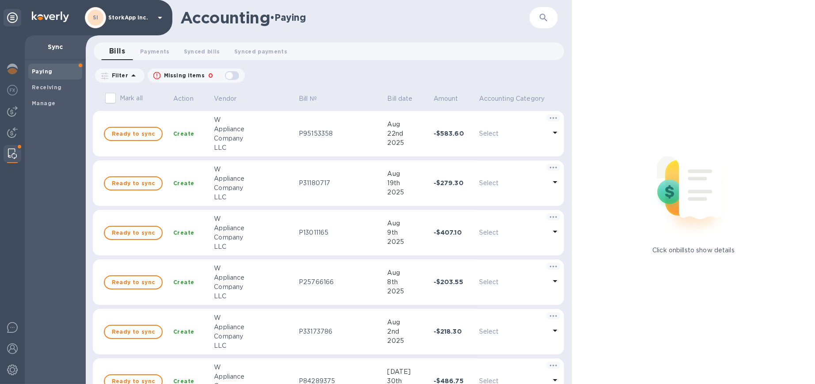
click at [53, 101] on b "Manage" at bounding box center [43, 103] width 23 height 7
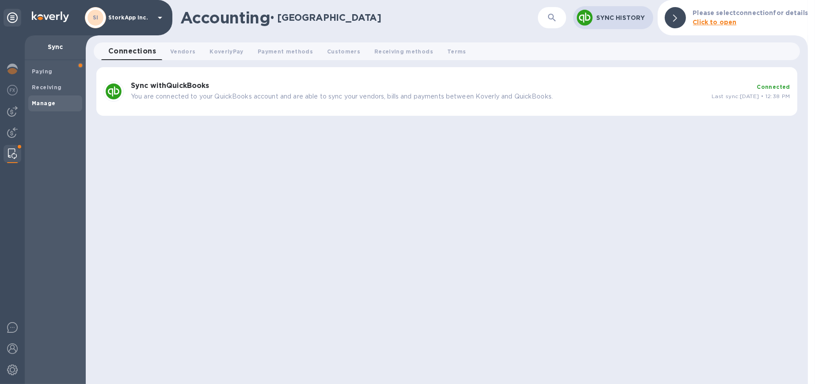
click at [494, 97] on p "You are connected to your QuickBooks account and are able to sync your vendors,…" at bounding box center [418, 96] width 574 height 9
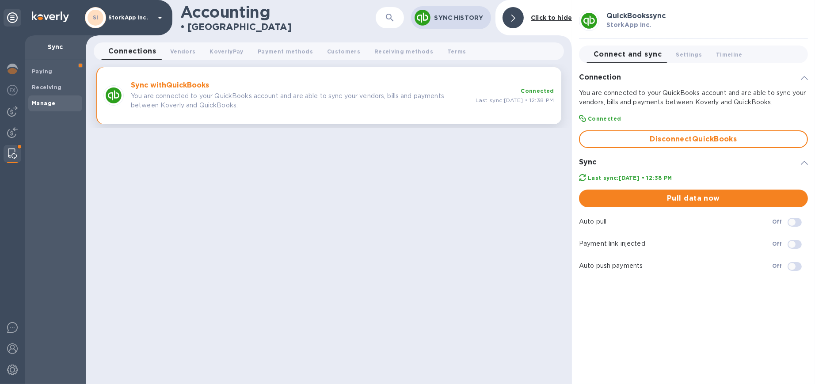
click at [14, 109] on img at bounding box center [12, 111] width 11 height 11
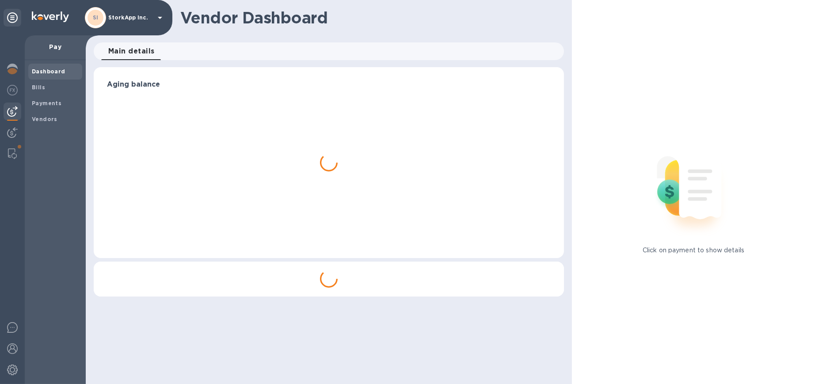
click at [42, 110] on div "Payments" at bounding box center [55, 103] width 54 height 16
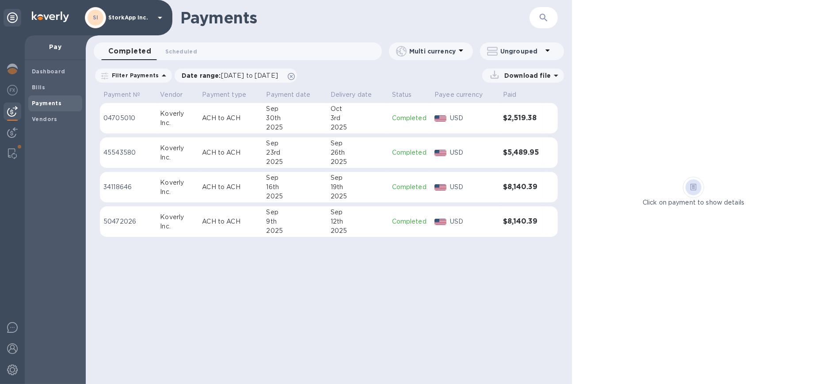
click at [10, 153] on img at bounding box center [12, 153] width 9 height 11
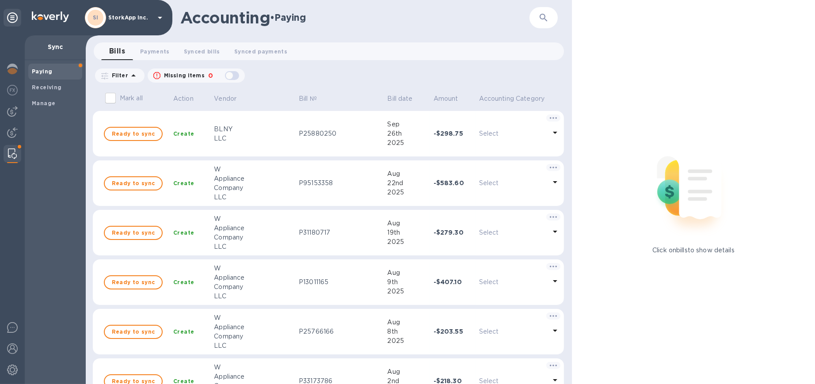
click at [106, 49] on button "Bills 0" at bounding box center [117, 51] width 32 height 18
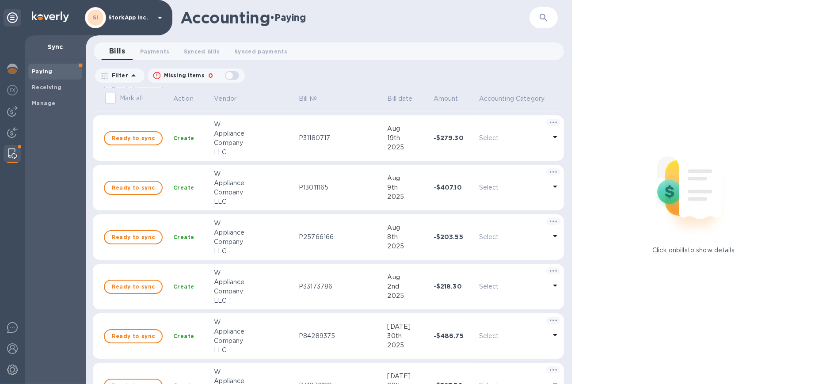
scroll to position [14, 0]
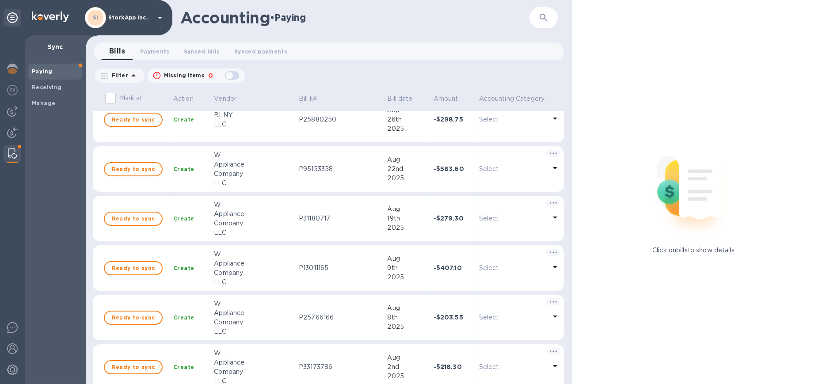
click at [57, 71] on span "Paying" at bounding box center [55, 71] width 47 height 9
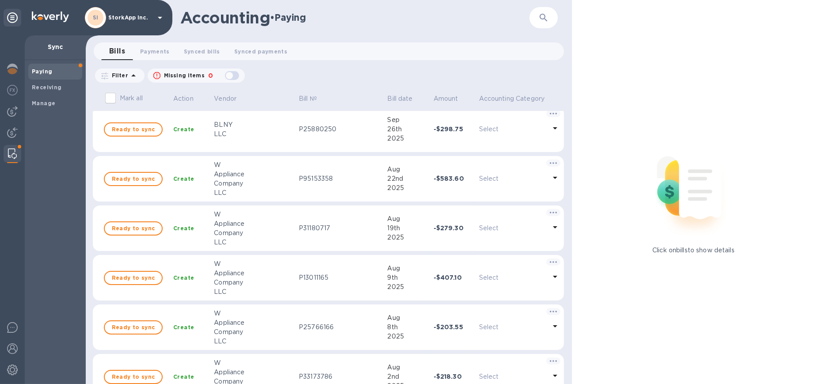
scroll to position [0, 0]
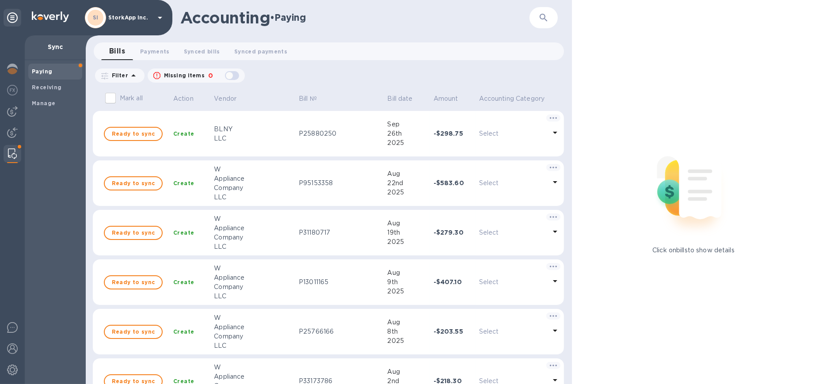
click at [11, 110] on img at bounding box center [12, 111] width 11 height 11
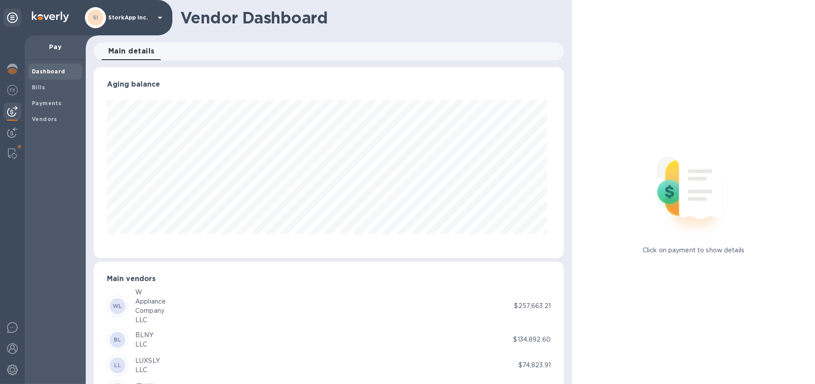
scroll to position [190, 467]
click at [33, 89] on b "Bills" at bounding box center [38, 87] width 13 height 7
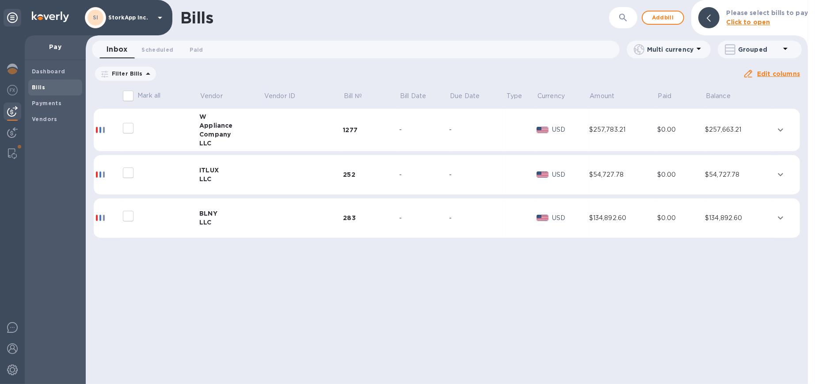
click at [210, 130] on div "Company" at bounding box center [231, 134] width 64 height 9
click at [589, 129] on p "USD" at bounding box center [570, 129] width 37 height 9
click at [127, 125] on input "decorative checkbox" at bounding box center [128, 128] width 19 height 19
checkbox input "false"
click at [223, 121] on div "Appliance" at bounding box center [231, 125] width 64 height 9
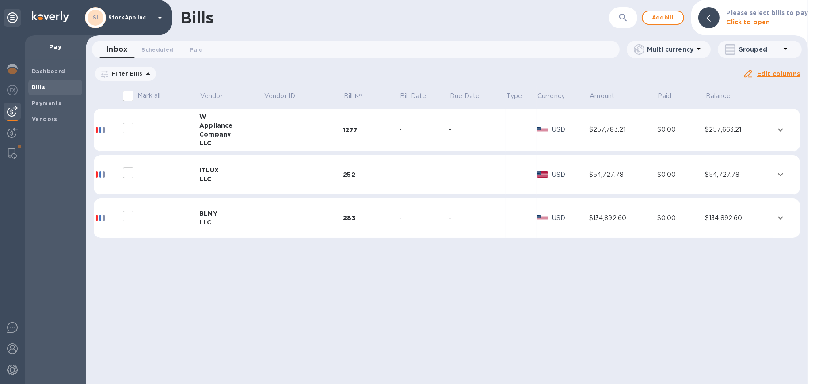
click at [705, 130] on div "$0.00" at bounding box center [681, 129] width 48 height 9
click at [782, 128] on icon "expand row" at bounding box center [780, 130] width 11 height 11
click at [725, 131] on div "$257,663.21" at bounding box center [739, 129] width 68 height 9
click at [38, 117] on b "Vendors" at bounding box center [45, 119] width 26 height 7
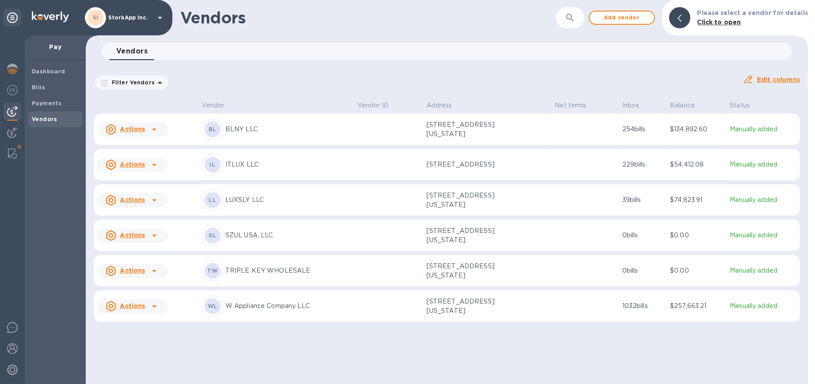
click at [469, 128] on p "46 WASHINGTON AVE, SUFFERN, NY 10901 US" at bounding box center [470, 129] width 88 height 19
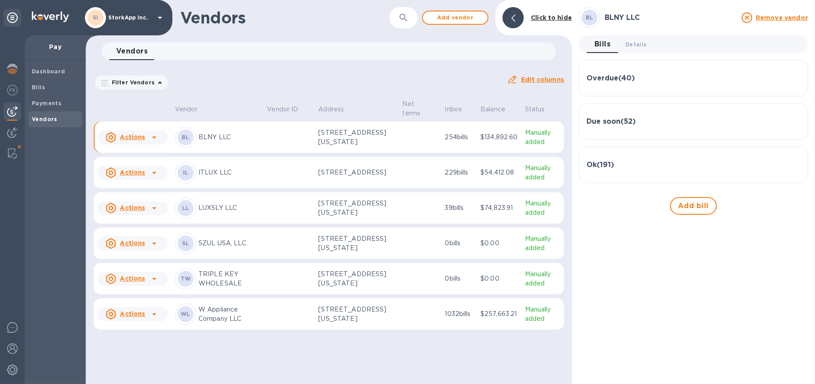
click at [338, 141] on p "46 WASHINGTON AVE, SUFFERN, NY 10901 US" at bounding box center [356, 137] width 77 height 19
click at [604, 75] on h3 "Overdue ( 40 )" at bounding box center [610, 78] width 48 height 8
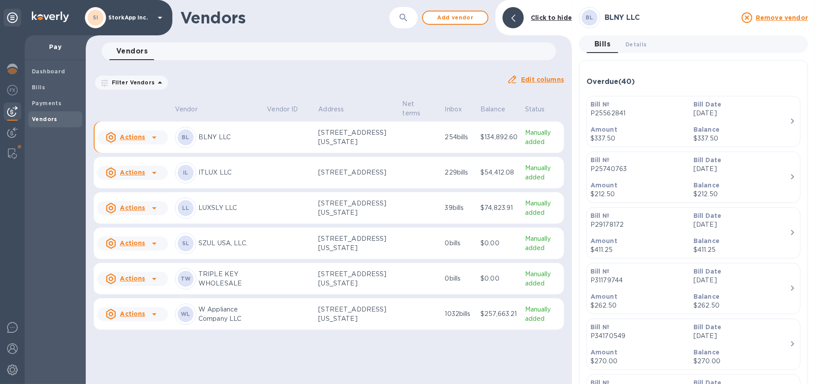
click at [602, 37] on button "Bills 0" at bounding box center [602, 44] width 32 height 18
click at [602, 39] on span "Bills 0" at bounding box center [602, 44] width 16 height 12
click at [364, 138] on p "46 WASHINGTON AVE, SUFFERN, NY 10901 US" at bounding box center [356, 137] width 77 height 19
click at [38, 87] on b "Bills" at bounding box center [38, 87] width 13 height 7
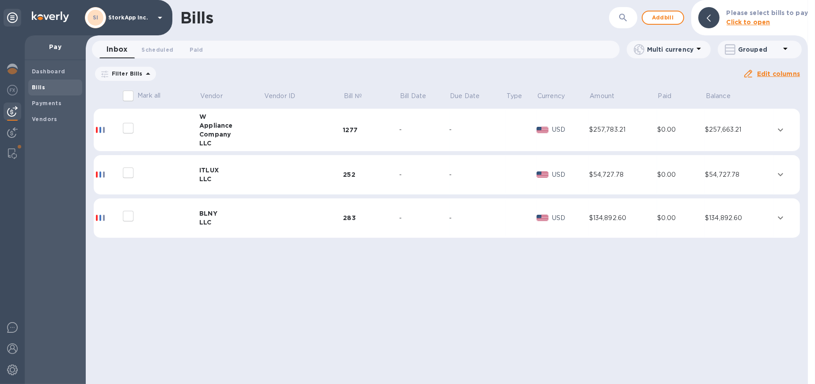
click at [210, 217] on div "BLNY" at bounding box center [231, 213] width 64 height 9
click at [603, 220] on div "$134,892.60" at bounding box center [623, 217] width 68 height 9
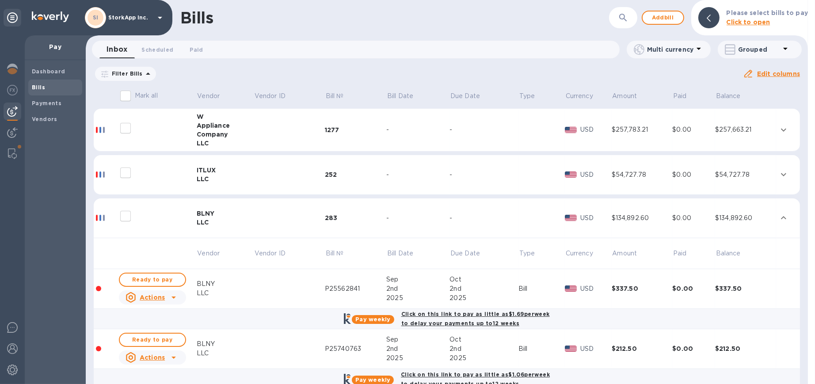
click at [0, 0] on span "08/07/2025 to 12/05/2025" at bounding box center [0, 0] width 0 height 0
click at [0, 0] on icon at bounding box center [0, 0] width 0 height 0
click at [0, 0] on u "Clear filter" at bounding box center [0, 0] width 0 height 0
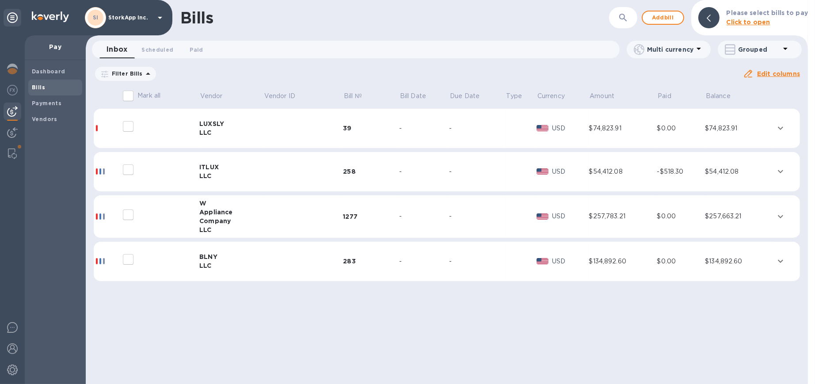
click at [608, 260] on div "$134,892.60" at bounding box center [623, 261] width 68 height 9
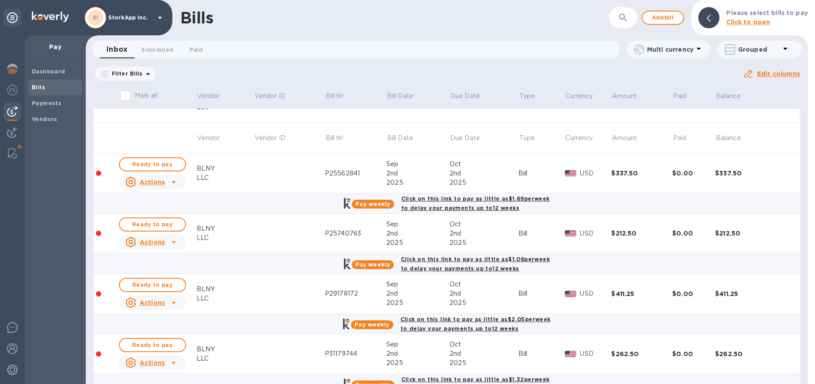
scroll to position [166, 0]
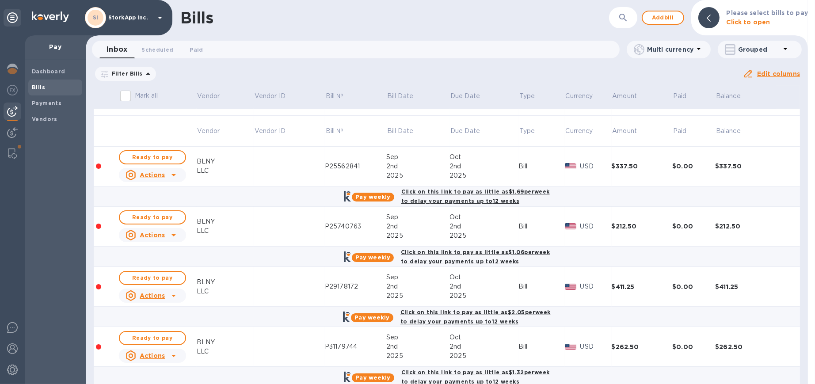
click at [589, 72] on div "Filter Bills Amount Paid Balance" at bounding box center [418, 73] width 649 height 17
drag, startPoint x: 323, startPoint y: 167, endPoint x: 370, endPoint y: 172, distance: 48.0
click at [370, 172] on tr "Ready to pay Actions BLNY LLC P25562841 Sep 2nd 2025 Oct 2nd 2025 Bill USD $337…" at bounding box center [447, 167] width 706 height 40
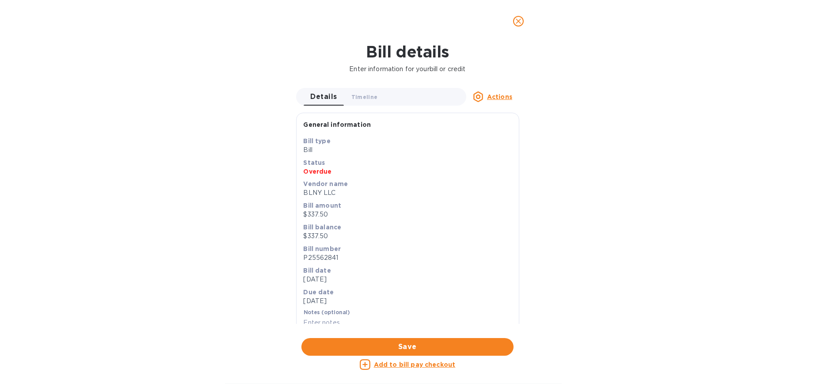
copy div "P25562841"
click at [653, 176] on div "Bill details Enter information for your bill or credit Details 0 Timeline 0 Act…" at bounding box center [407, 213] width 815 height 342
click at [517, 19] on icon "close" at bounding box center [518, 21] width 9 height 9
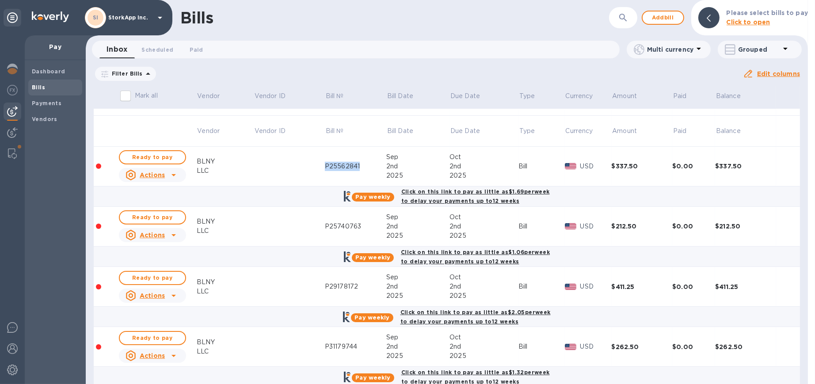
drag, startPoint x: 361, startPoint y: 164, endPoint x: 323, endPoint y: 165, distance: 38.5
click at [323, 165] on tr "Ready to pay Actions BLNY LLC P25562841 Sep 2nd 2025 Oct 2nd 2025 Bill USD $337…" at bounding box center [447, 167] width 706 height 40
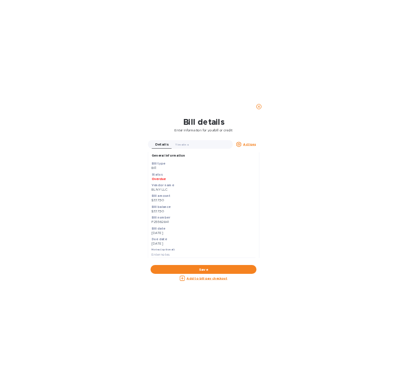
scroll to position [8, 0]
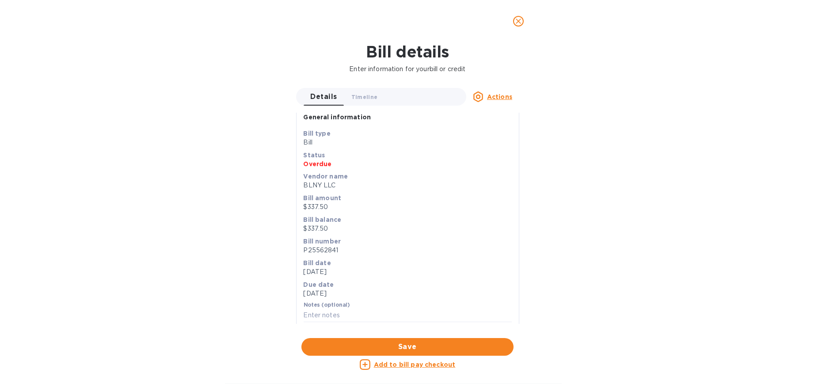
click at [520, 20] on icon "close" at bounding box center [518, 21] width 9 height 9
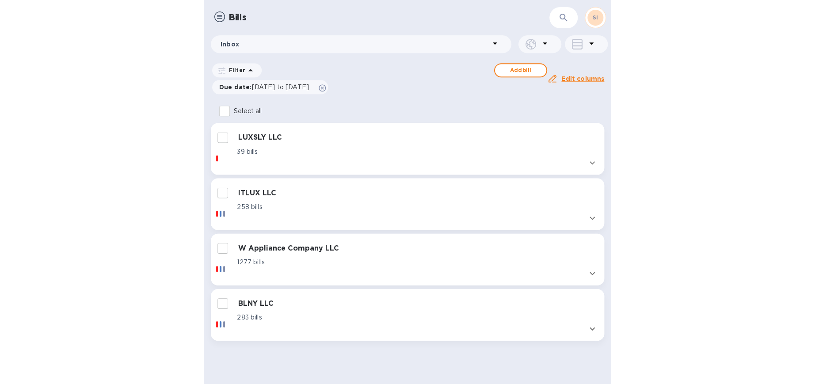
scroll to position [0, 0]
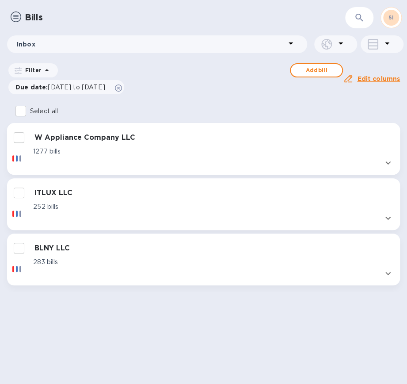
click at [59, 246] on h3 "BLNY LLC" at bounding box center [51, 248] width 35 height 8
click at [53, 262] on p "283 bills" at bounding box center [45, 261] width 25 height 9
click at [210, 249] on div "BLNY LLC" at bounding box center [214, 248] width 360 height 8
click at [47, 264] on p "283 bills" at bounding box center [45, 261] width 25 height 9
click at [385, 273] on icon "expand row" at bounding box center [388, 273] width 11 height 11
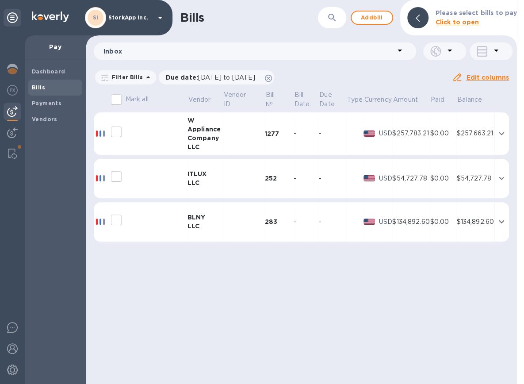
click at [37, 118] on b "Vendors" at bounding box center [45, 119] width 26 height 7
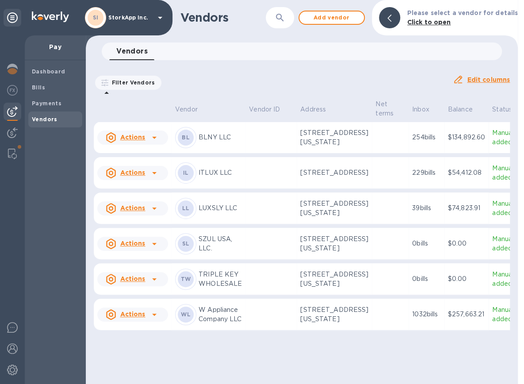
click at [0, 223] on div at bounding box center [12, 209] width 25 height 348
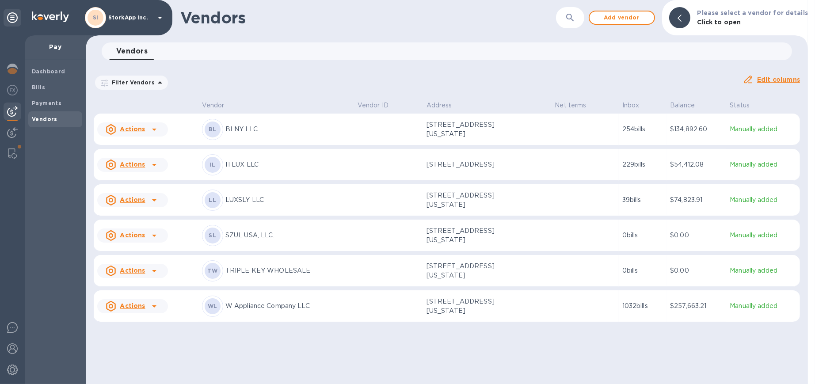
click at [13, 151] on img at bounding box center [12, 153] width 9 height 11
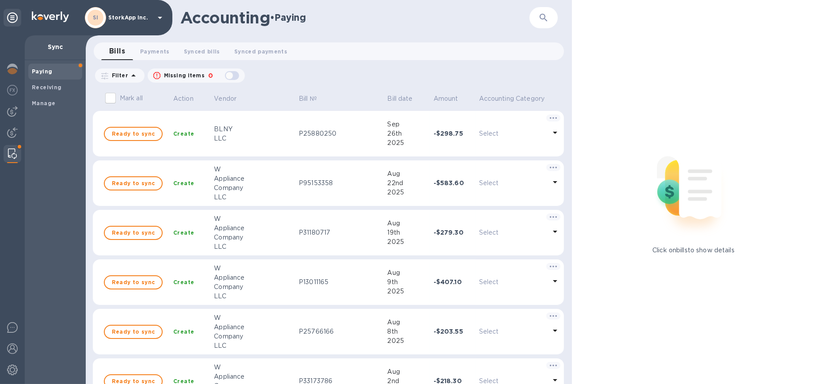
click at [50, 103] on b "Manage" at bounding box center [43, 103] width 23 height 7
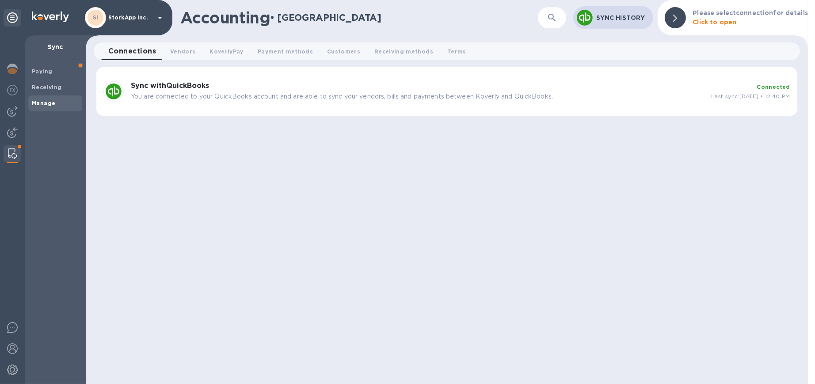
click at [181, 50] on span "Vendors 0" at bounding box center [182, 51] width 25 height 9
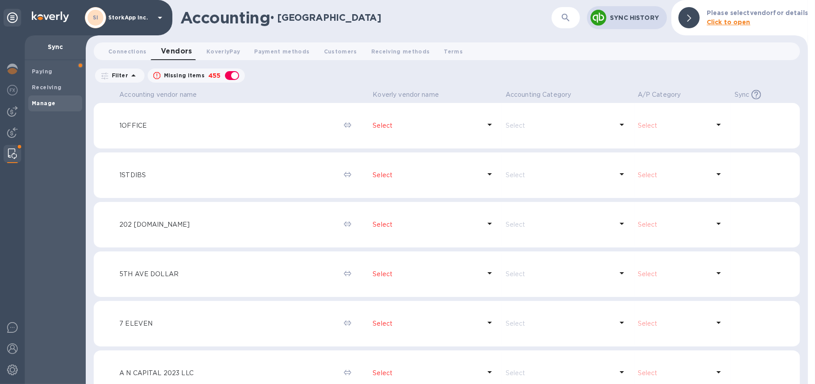
click at [569, 15] on icon "button" at bounding box center [565, 17] width 11 height 11
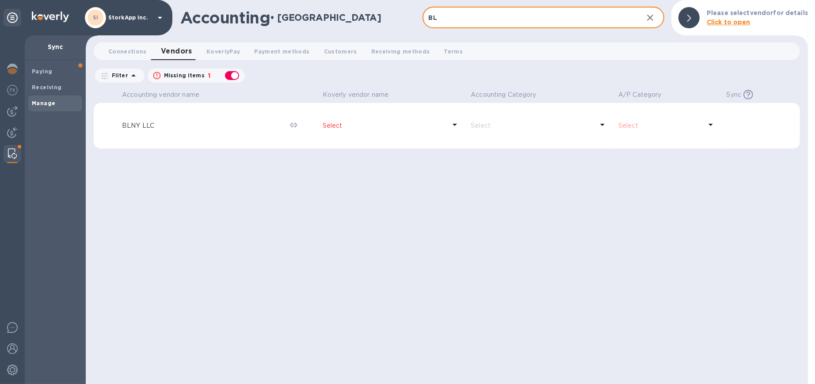
type input "B"
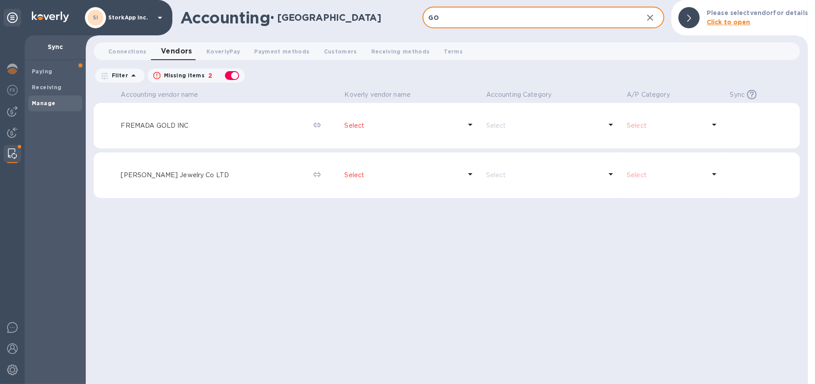
type input "G"
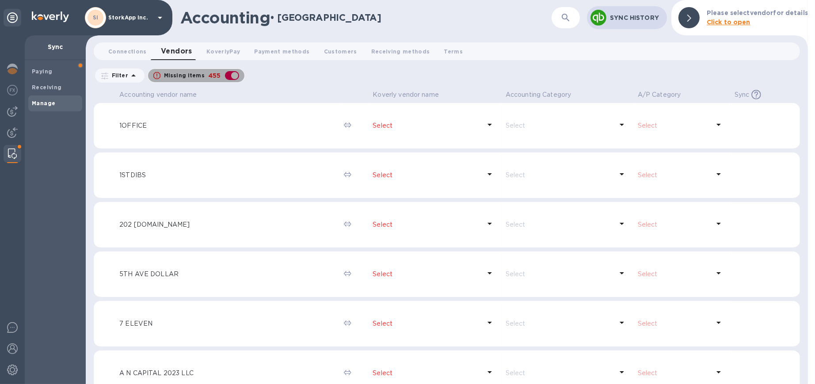
click at [232, 75] on div "button" at bounding box center [232, 75] width 18 height 12
checkbox input "false"
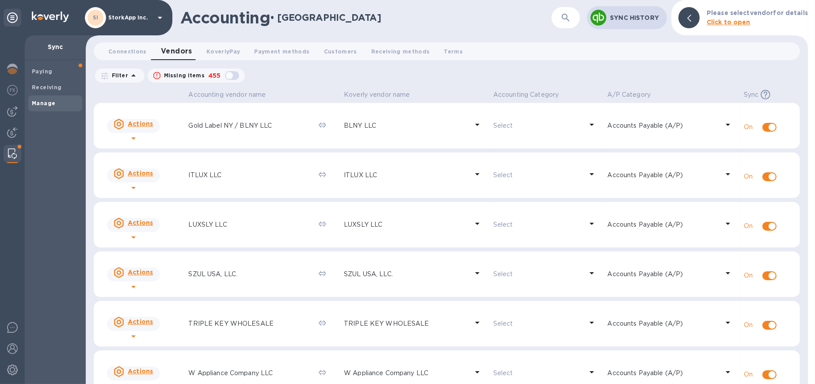
click at [520, 25] on div "Accounting • [GEOGRAPHIC_DATA]" at bounding box center [365, 17] width 371 height 19
